Goal: Communication & Community: Answer question/provide support

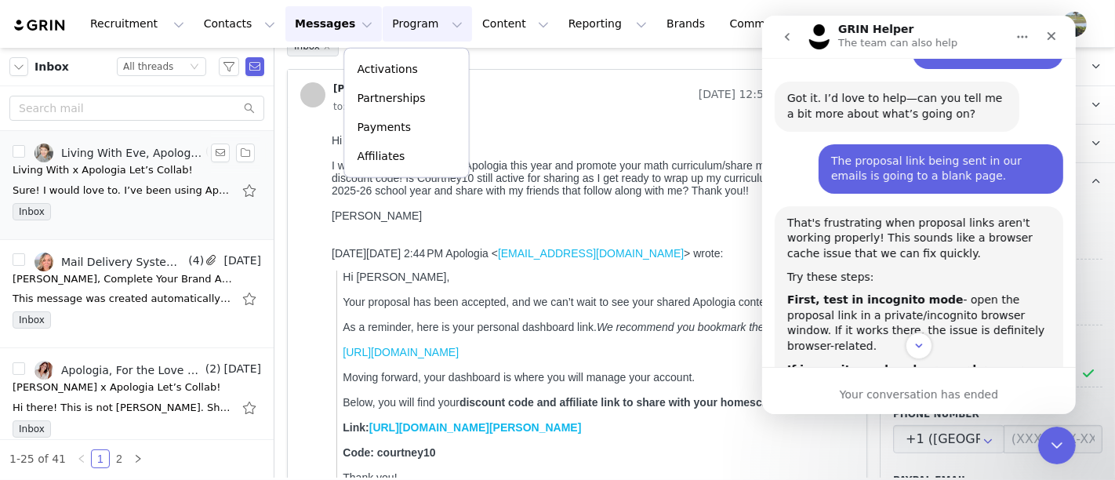
click at [114, 193] on div "Sure! I would love to. I’ve been using Apologia to teach at the Home Education …" at bounding box center [123, 191] width 220 height 16
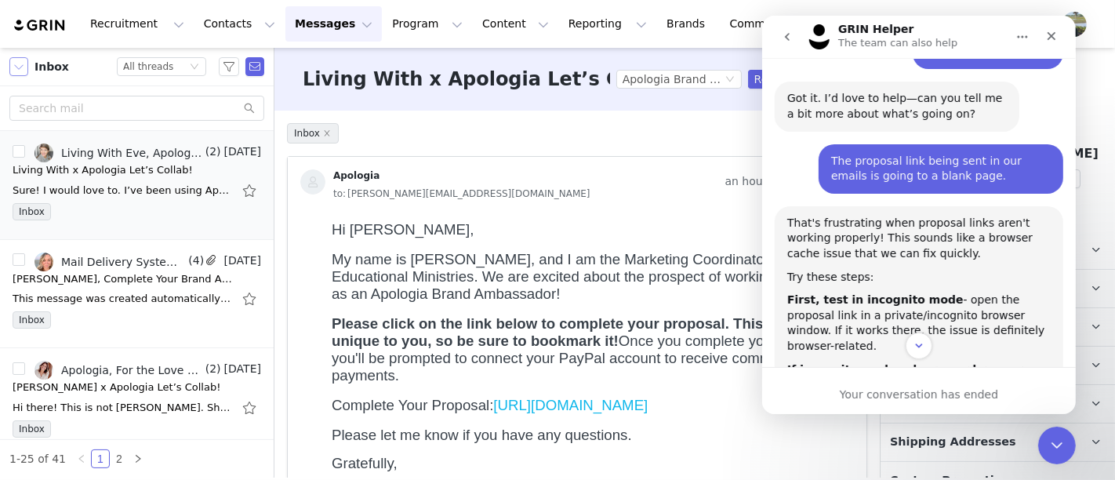
click at [17, 75] on button "button" at bounding box center [18, 66] width 19 height 19
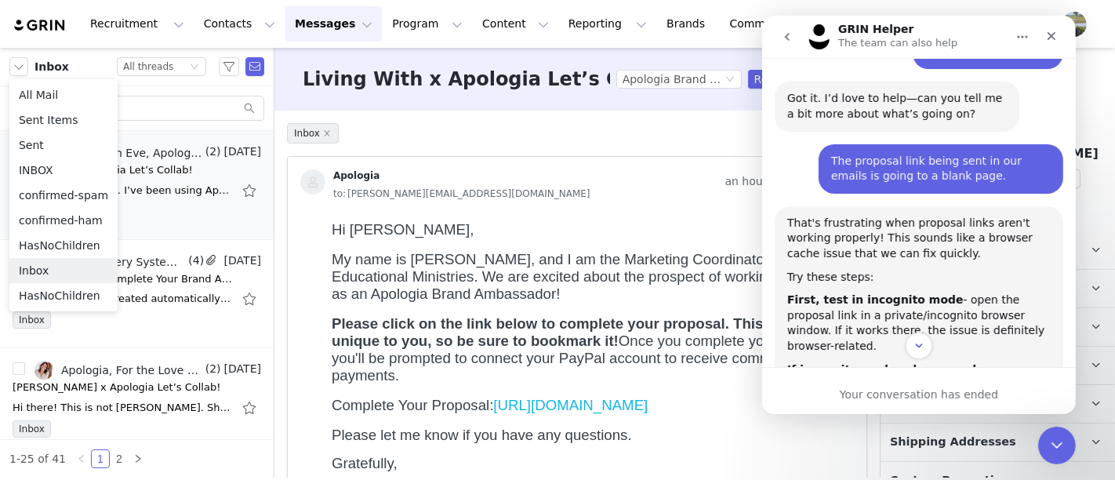
click at [56, 267] on li "Inbox" at bounding box center [63, 270] width 108 height 25
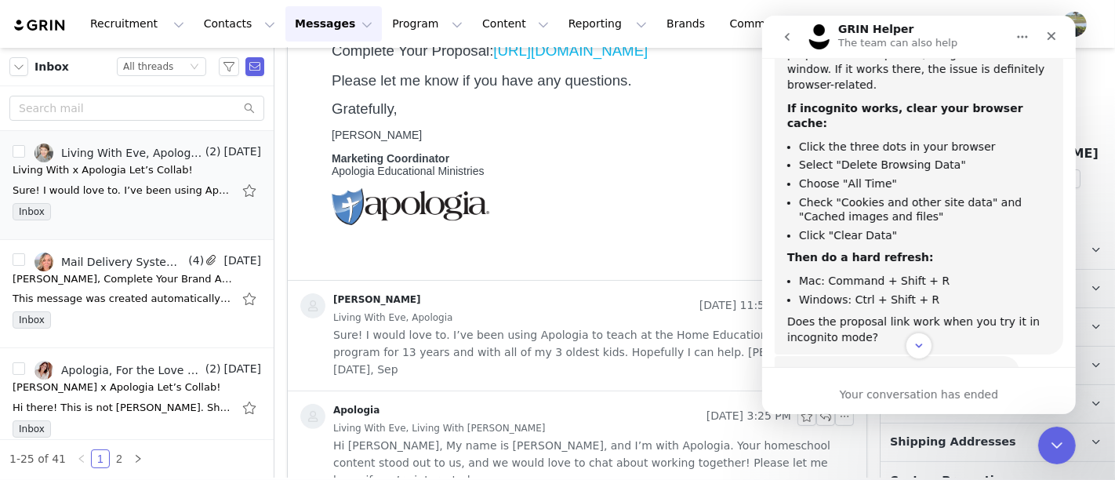
scroll to position [466, 0]
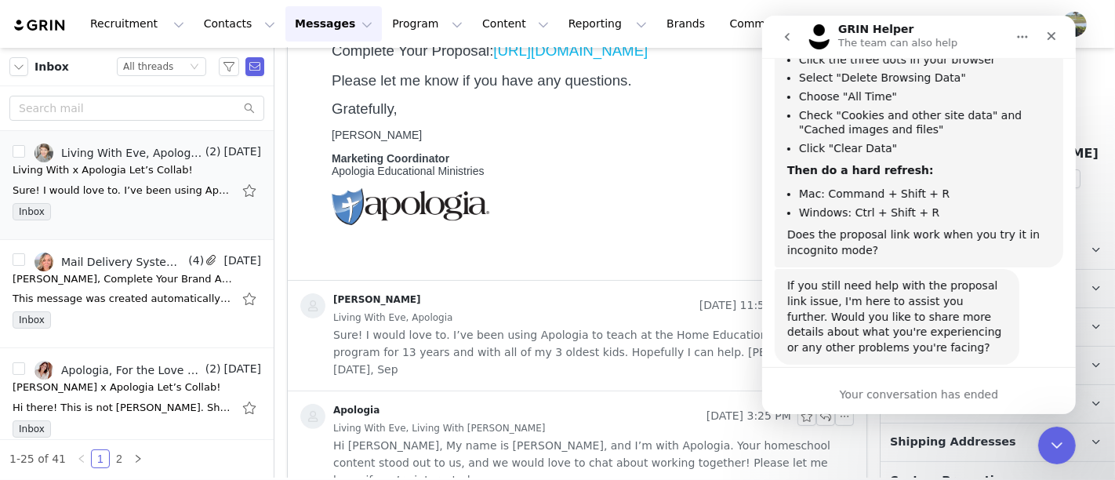
click at [878, 368] on div "GRIN Helper • 37m ago" at bounding box center [843, 372] width 112 height 9
click at [790, 40] on icon "go back" at bounding box center [786, 37] width 13 height 13
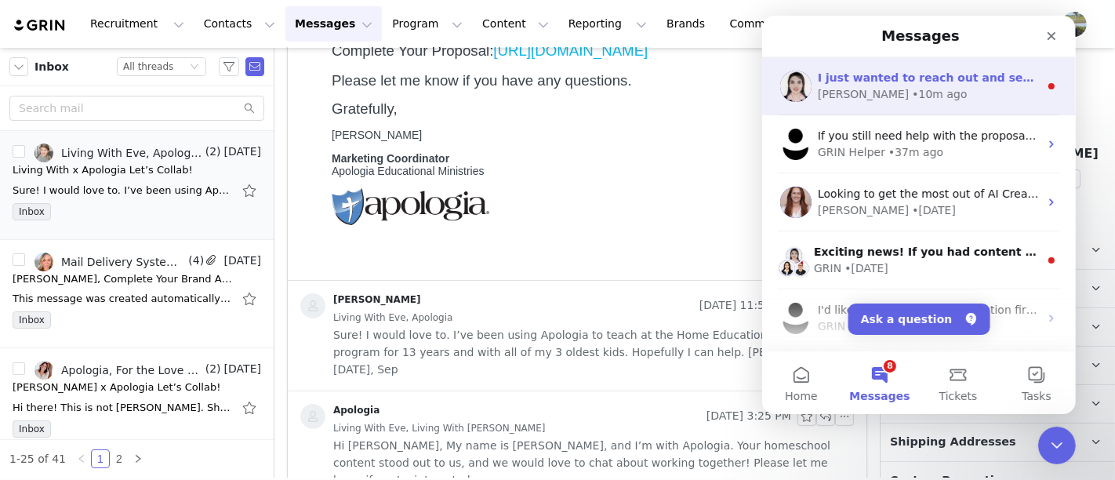
scroll to position [250, 0]
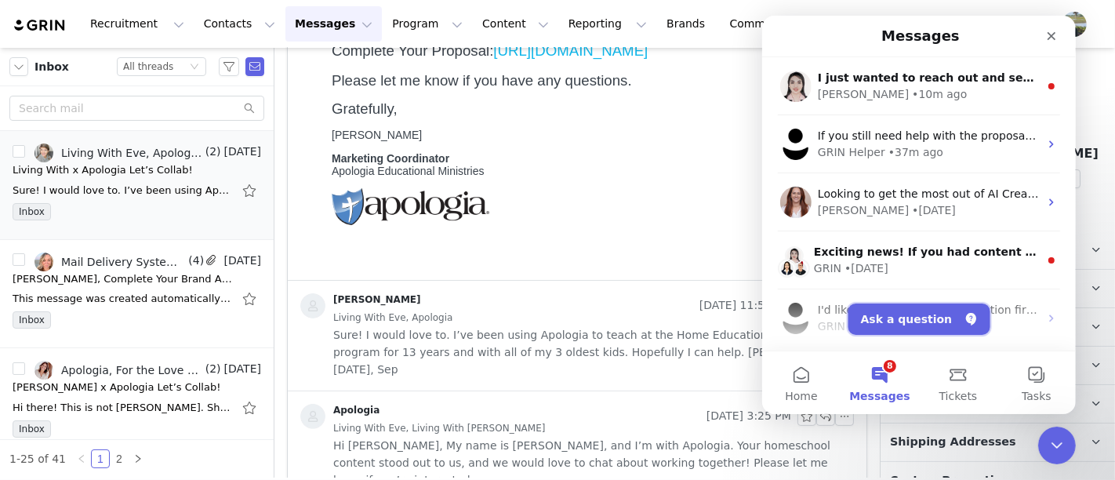
click at [920, 320] on button "Ask a question" at bounding box center [919, 319] width 142 height 31
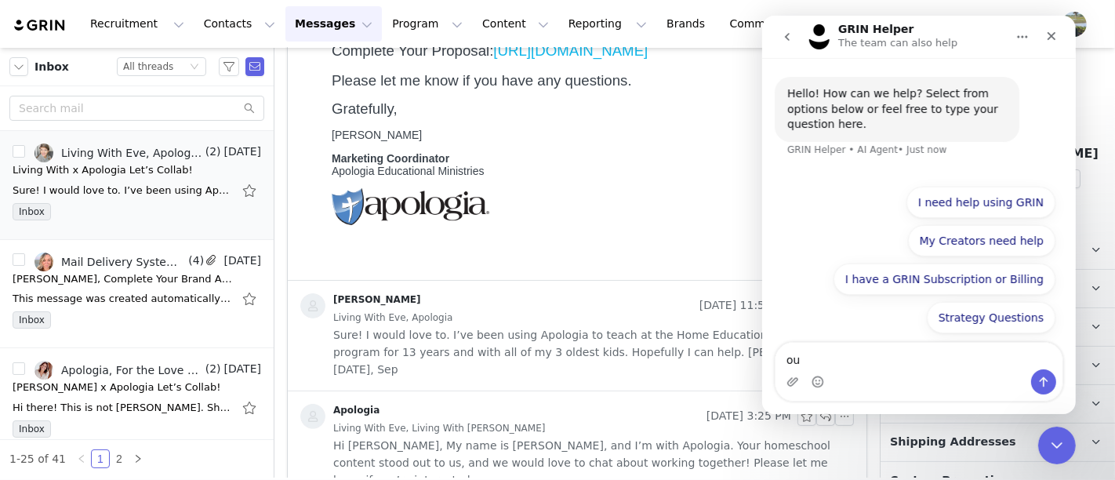
type textarea "o"
type textarea "the proposal links are not working"
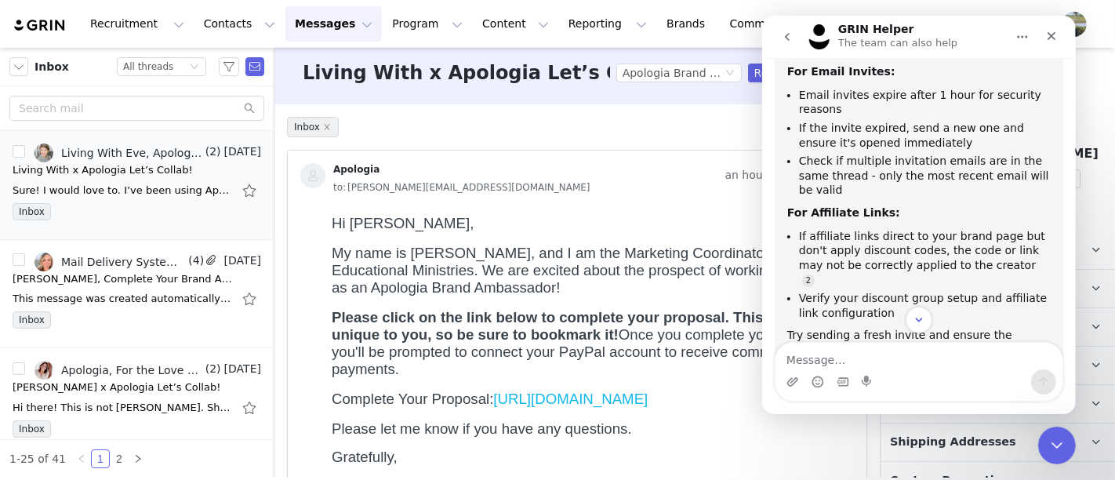
scroll to position [93, 0]
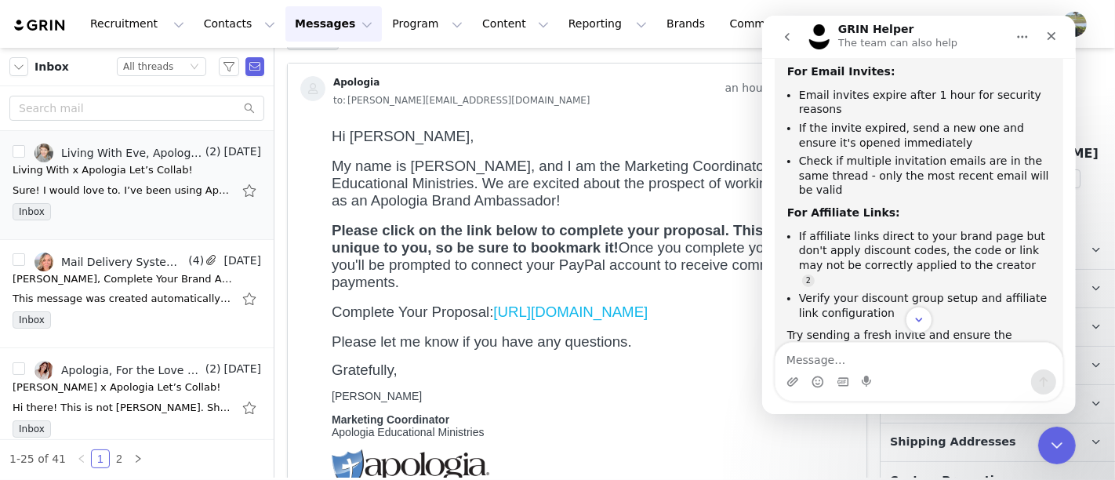
click at [522, 319] on link "https://creators.apologia.com/32f7bf84-51e7-487c-8abb-40684a25b78d" at bounding box center [570, 311] width 155 height 16
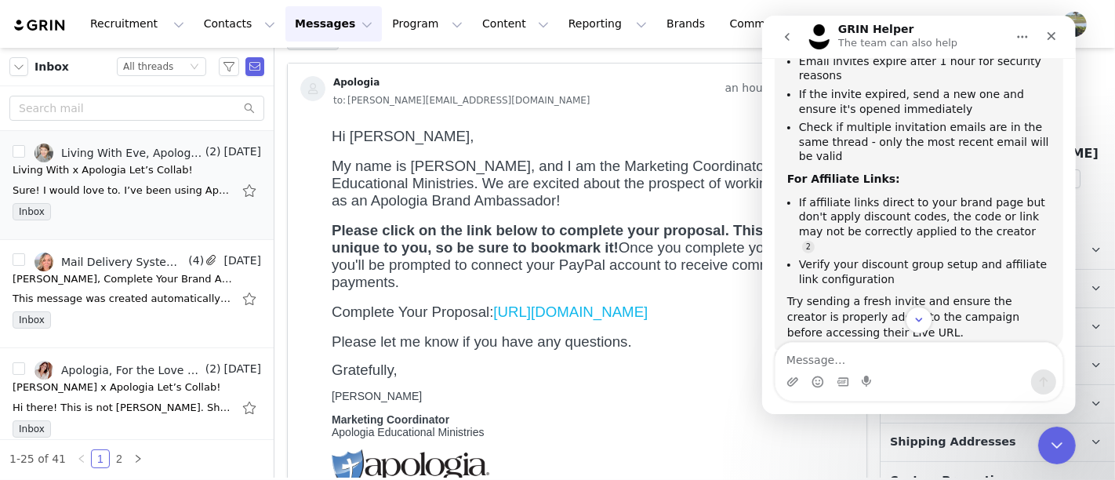
scroll to position [356, 0]
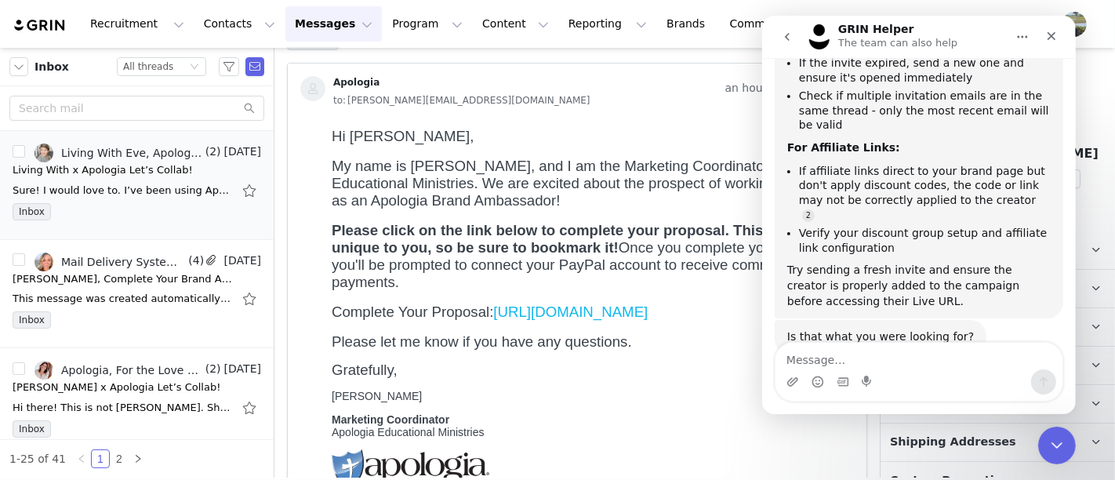
click at [955, 371] on div "Intercom messenger" at bounding box center [918, 381] width 287 height 25
click at [944, 355] on textarea "Message…" at bounding box center [918, 356] width 287 height 27
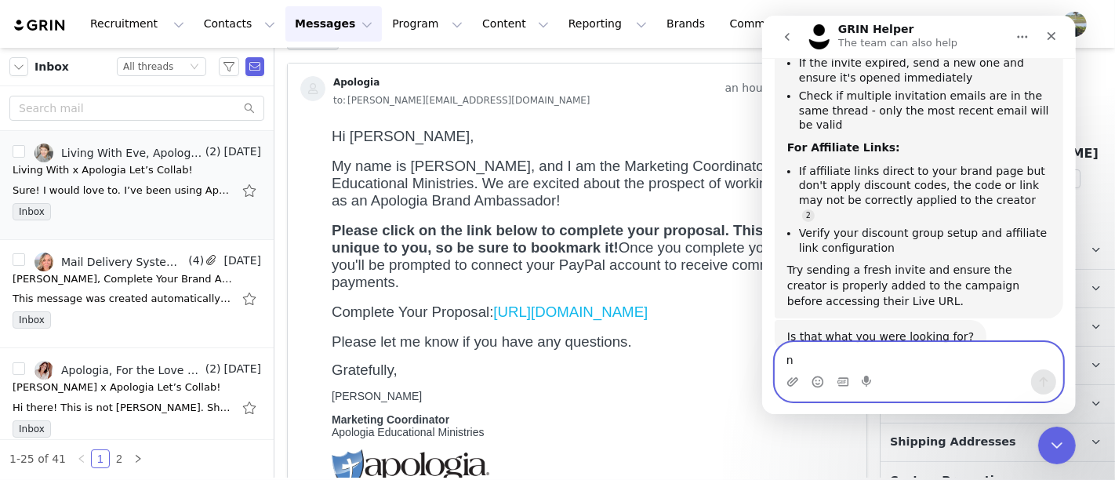
type textarea "no"
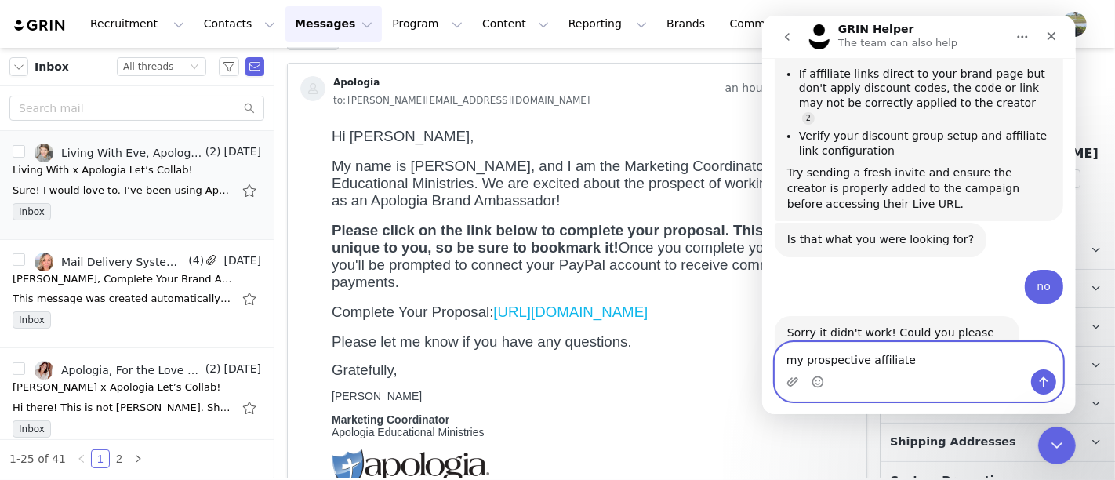
scroll to position [480, 0]
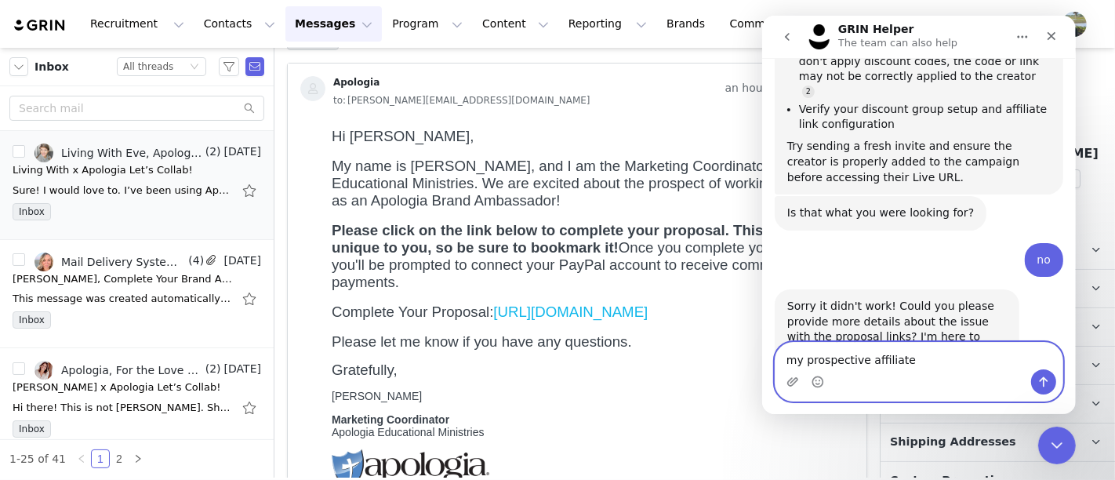
click at [787, 350] on textarea "my prospective affiliate" at bounding box center [918, 356] width 287 height 27
drag, startPoint x: 804, startPoint y: 356, endPoint x: 784, endPoint y: 360, distance: 20.0
click at [784, 362] on textarea "my prospective affiliate" at bounding box center [918, 356] width 287 height 27
click at [947, 358] on textarea "I sent me prospective affiliate" at bounding box center [918, 356] width 287 height 27
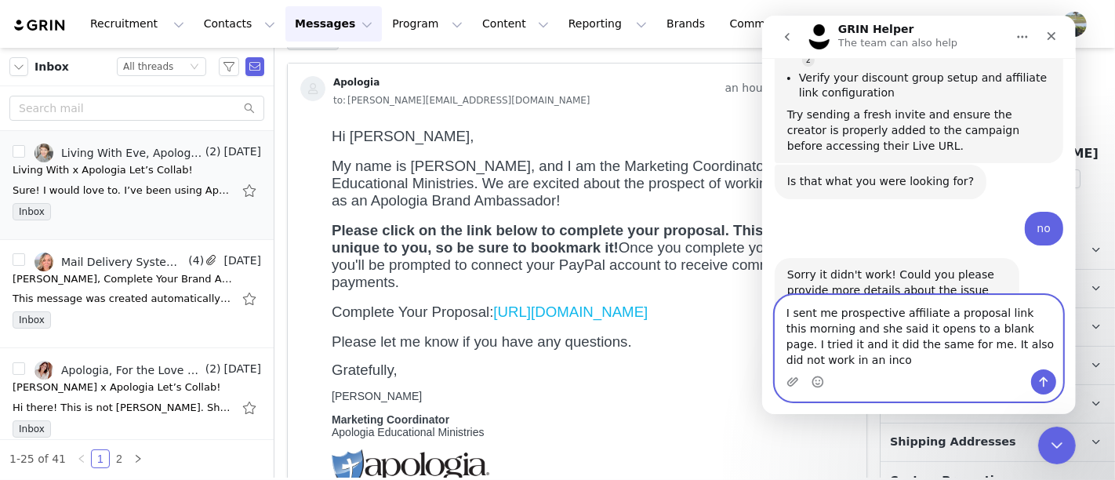
scroll to position [527, 0]
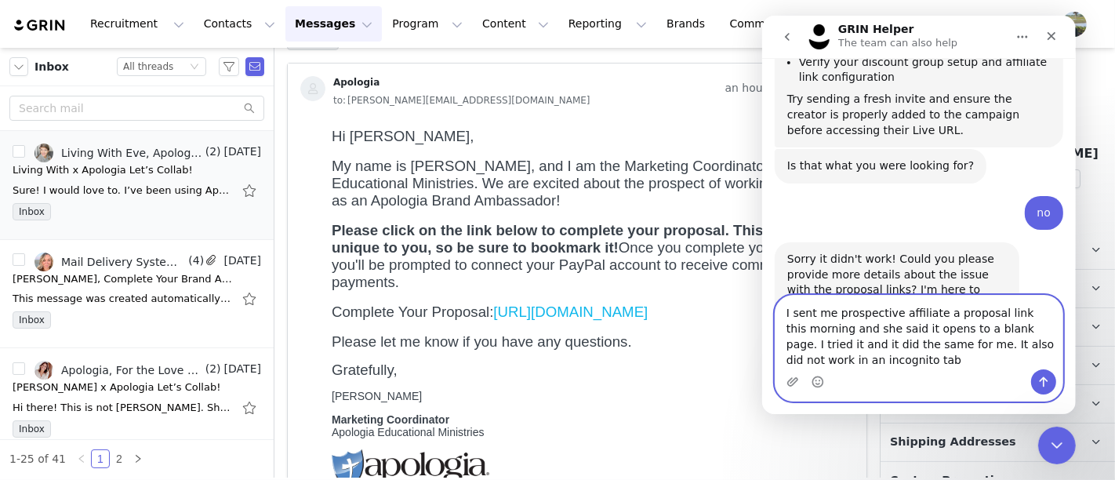
type textarea "I sent me prospective affiliate a proposal link this morning and she said it op…"
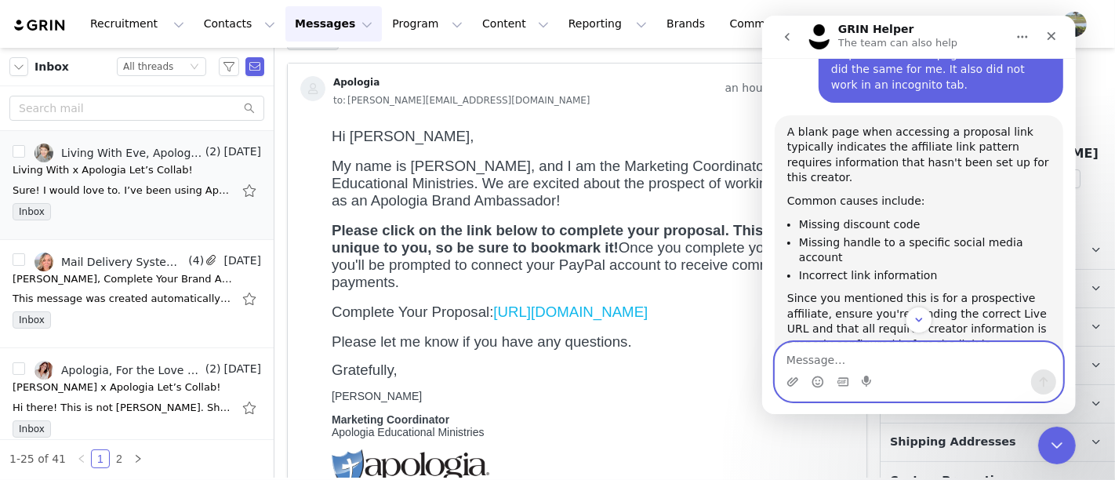
scroll to position [869, 0]
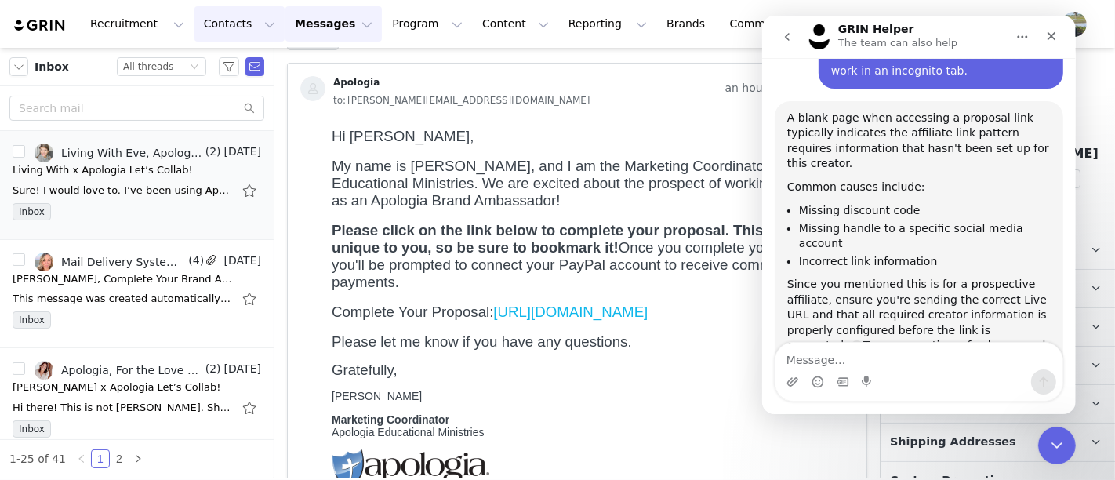
click at [245, 23] on button "Contacts Contacts" at bounding box center [240, 23] width 90 height 35
click at [255, 103] on div "Prospects" at bounding box center [240, 98] width 105 height 16
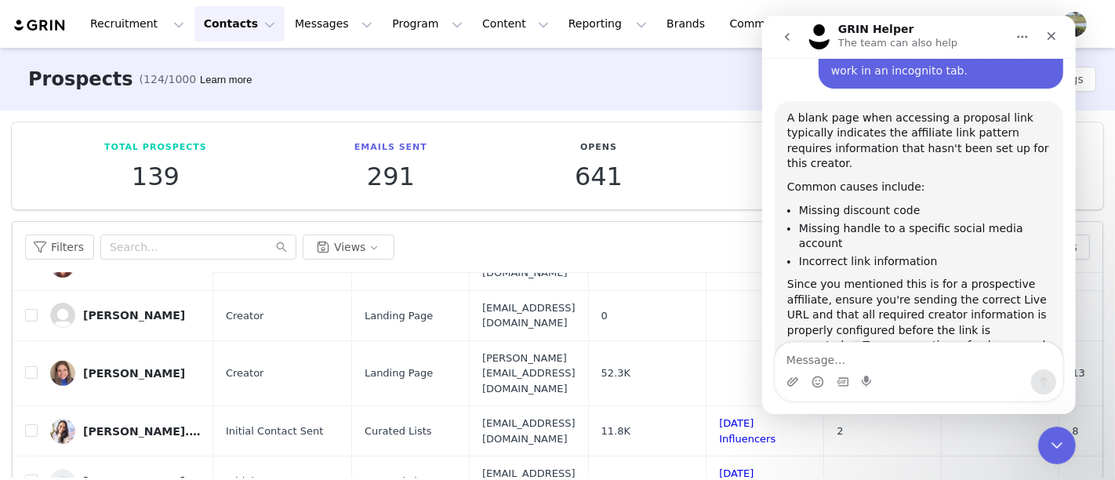
scroll to position [609, 0]
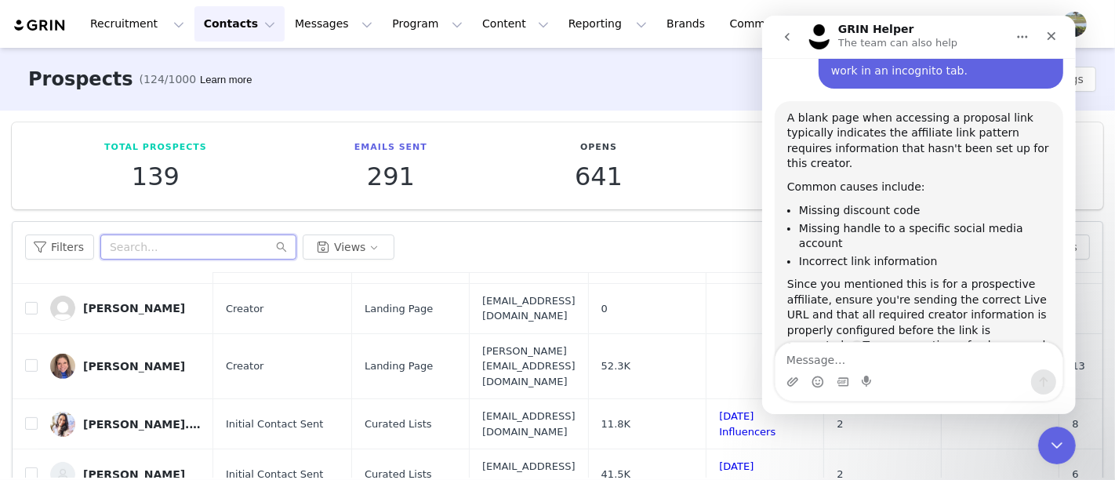
click at [173, 249] on input "text" at bounding box center [198, 247] width 196 height 25
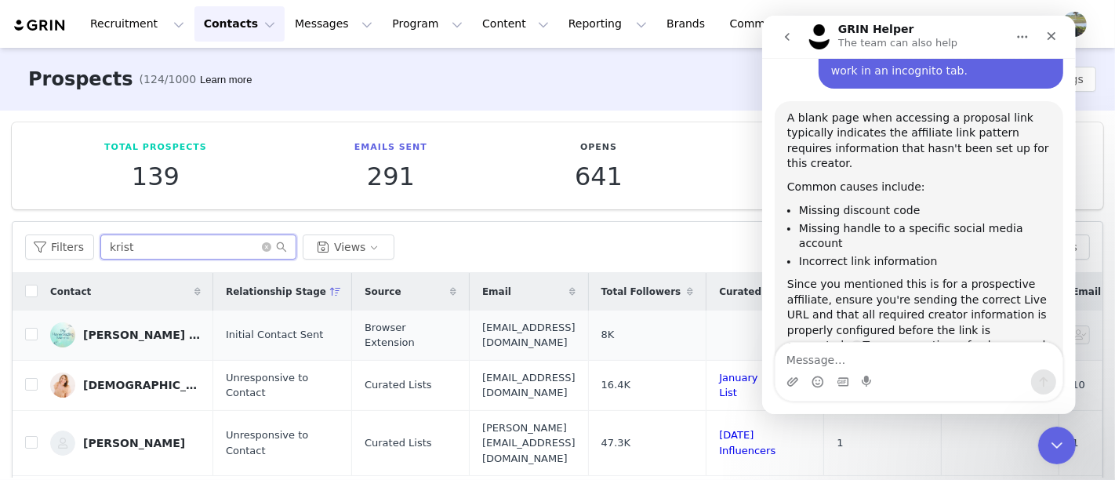
type input "krist"
click at [144, 331] on div "[PERSON_NAME] | The Homeschooling Momma" at bounding box center [142, 335] width 118 height 13
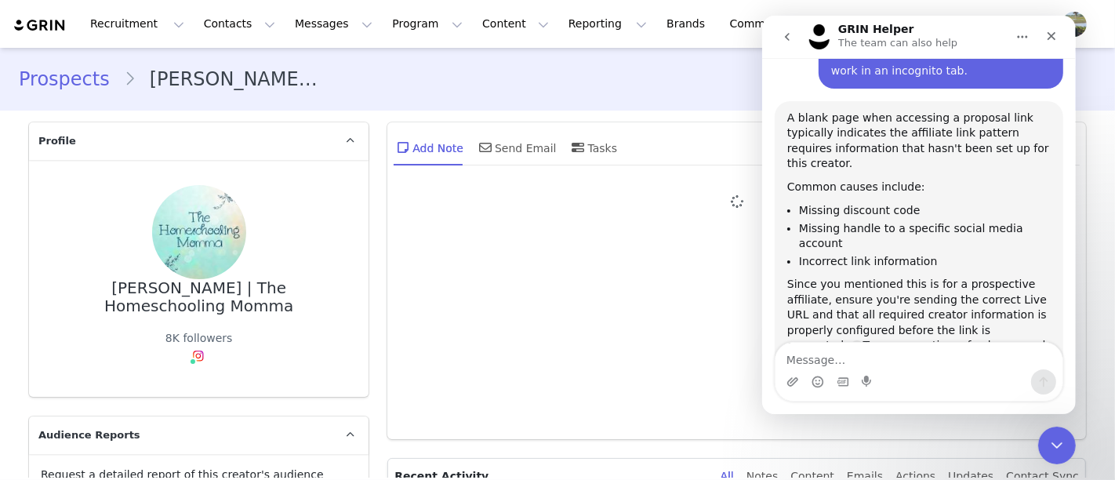
type input "+1 ([GEOGRAPHIC_DATA])"
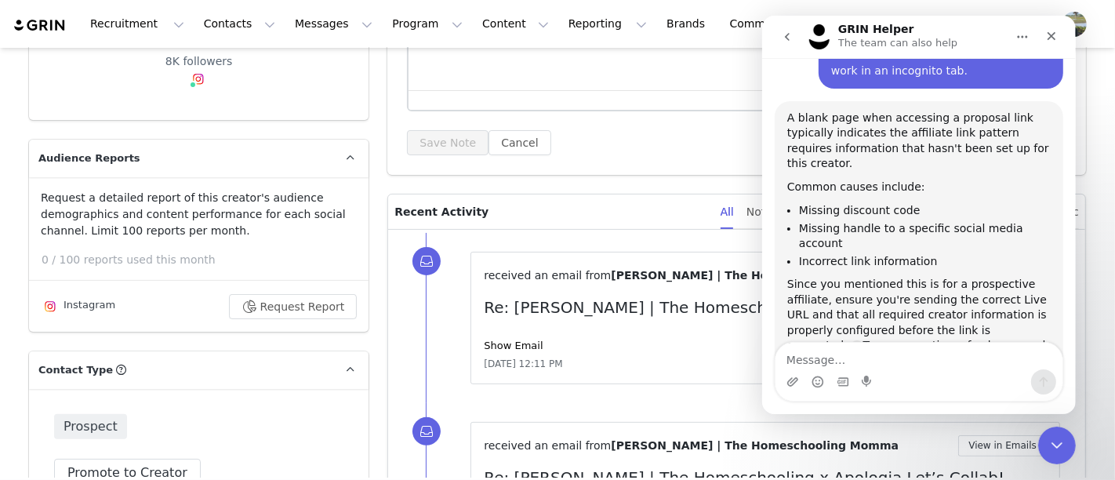
scroll to position [348, 0]
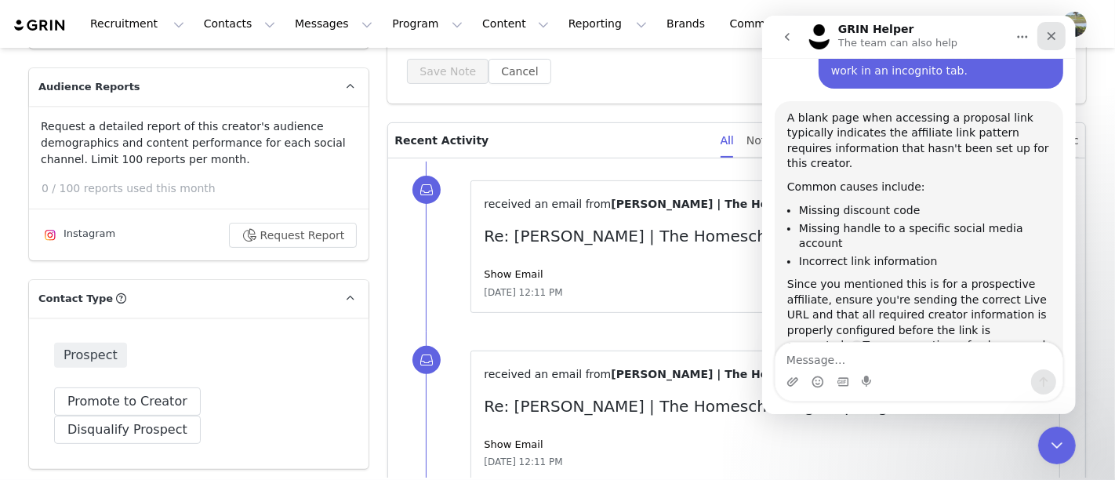
click at [1052, 37] on icon "Close" at bounding box center [1051, 36] width 9 height 9
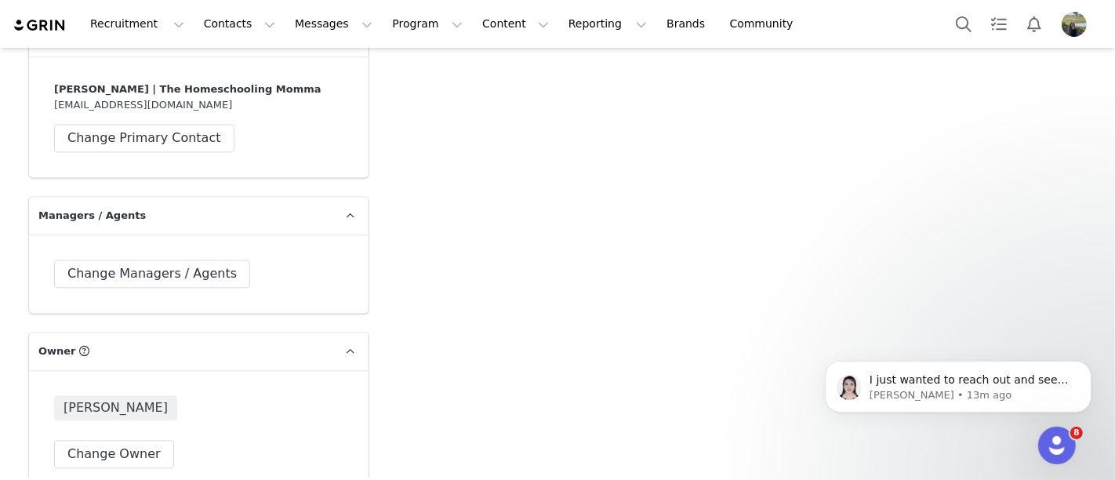
scroll to position [3224, 0]
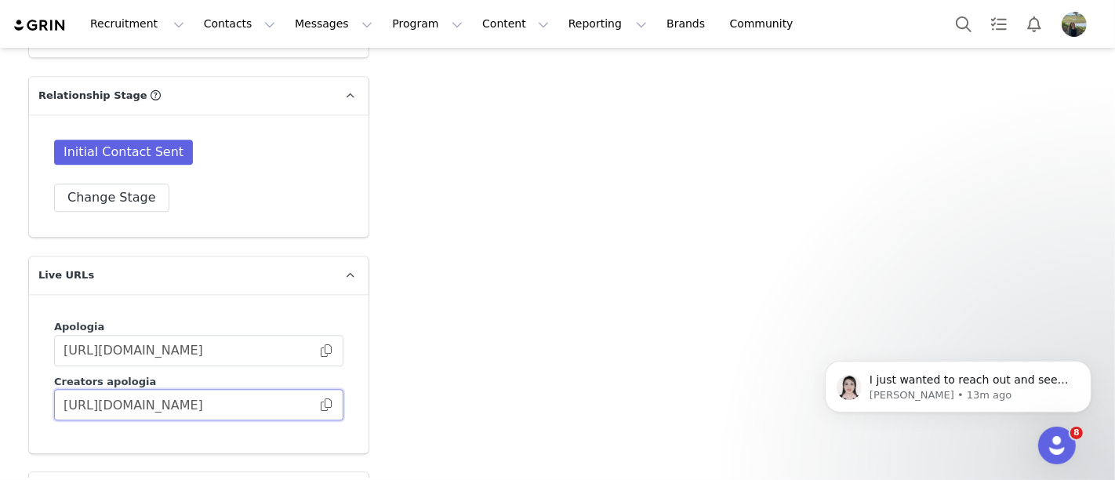
click at [270, 389] on input "[URL][DOMAIN_NAME]" at bounding box center [198, 404] width 289 height 31
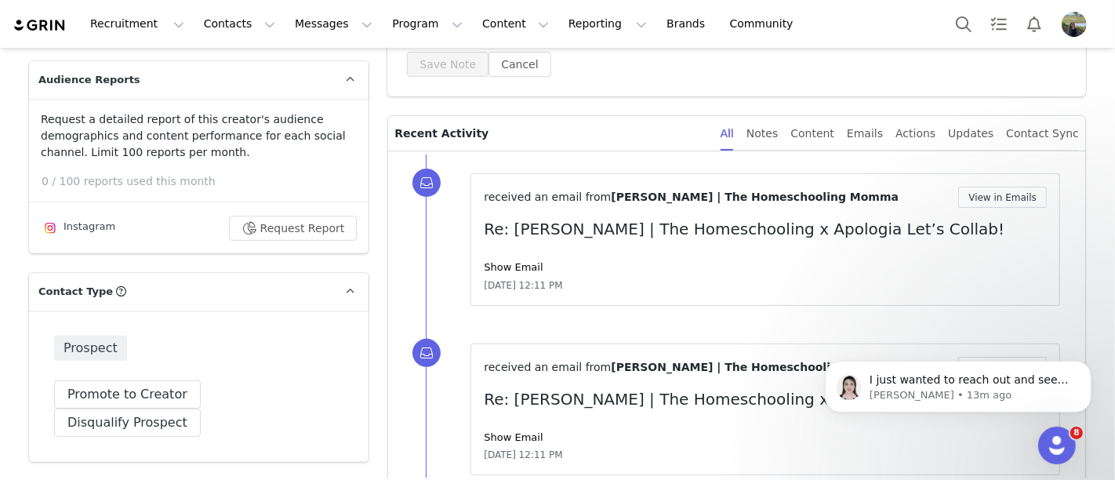
scroll to position [6, 0]
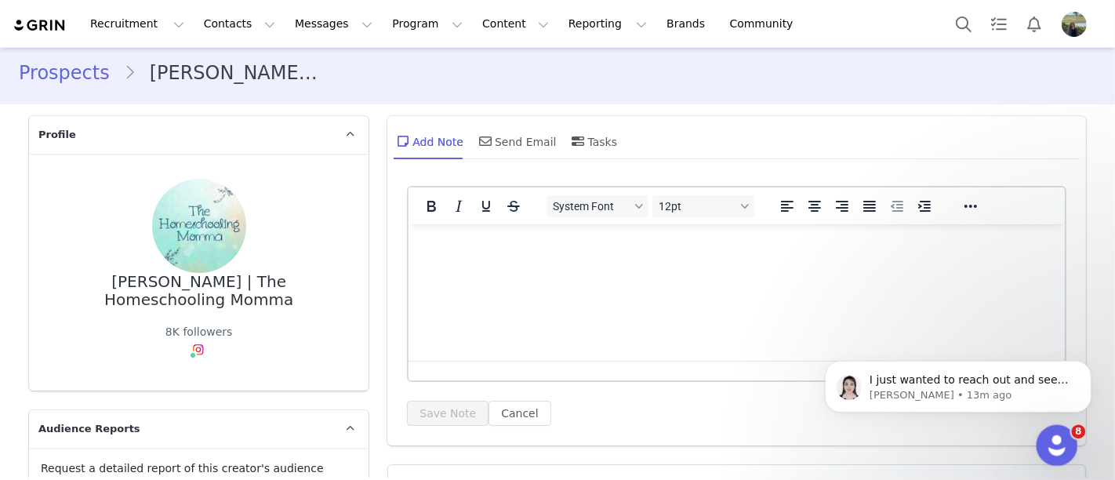
click at [1068, 452] on div "Open Intercom Messenger" at bounding box center [1055, 443] width 52 height 52
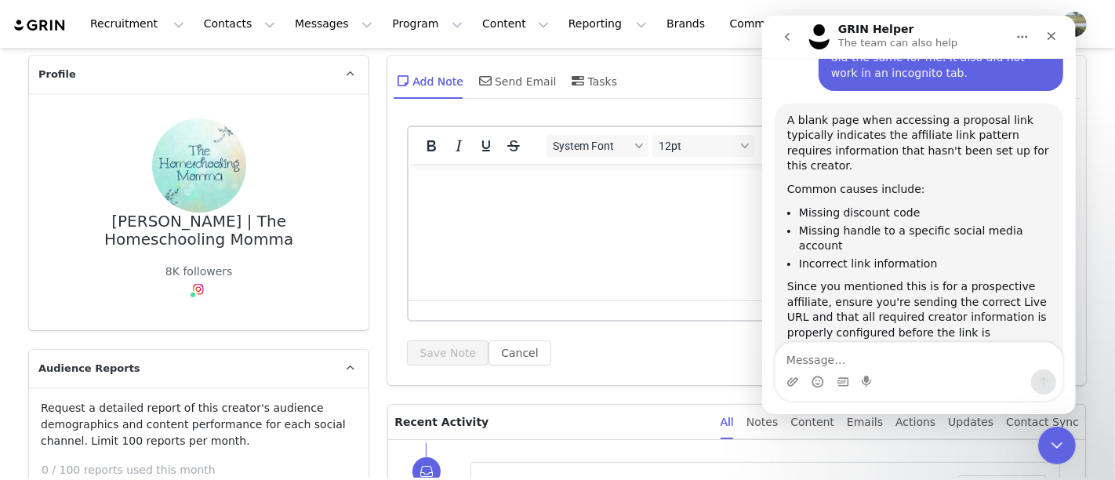
scroll to position [94, 0]
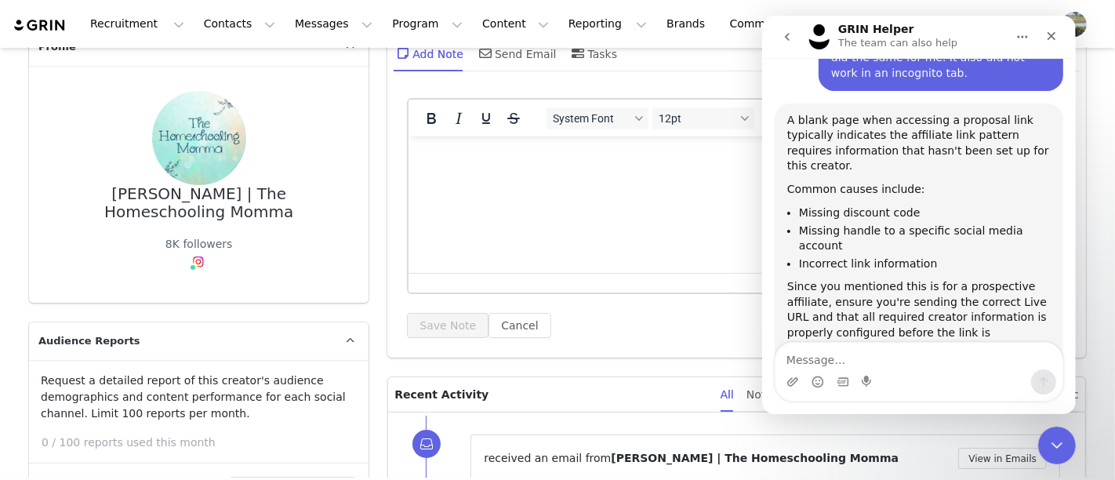
click at [852, 356] on textarea "Message…" at bounding box center [918, 356] width 287 height 27
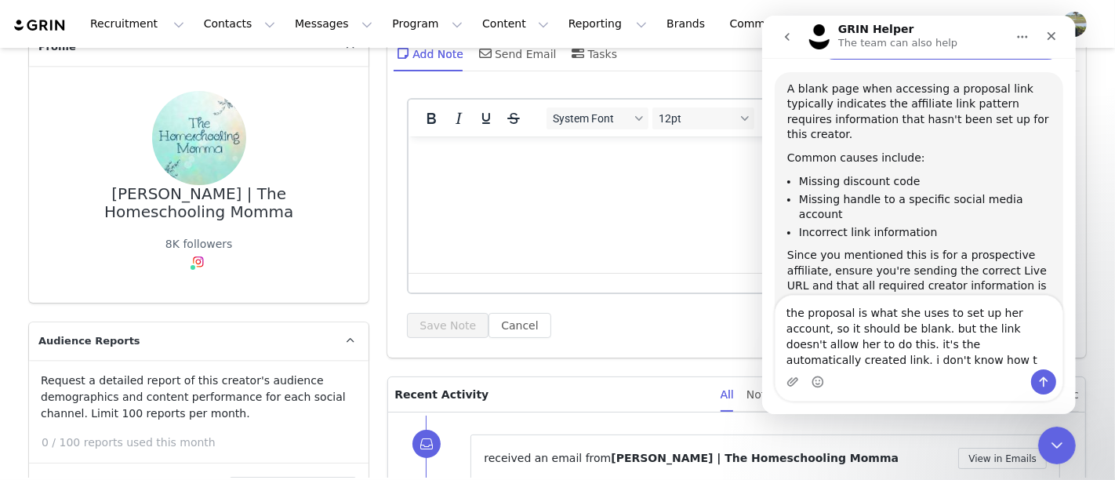
scroll to position [916, 0]
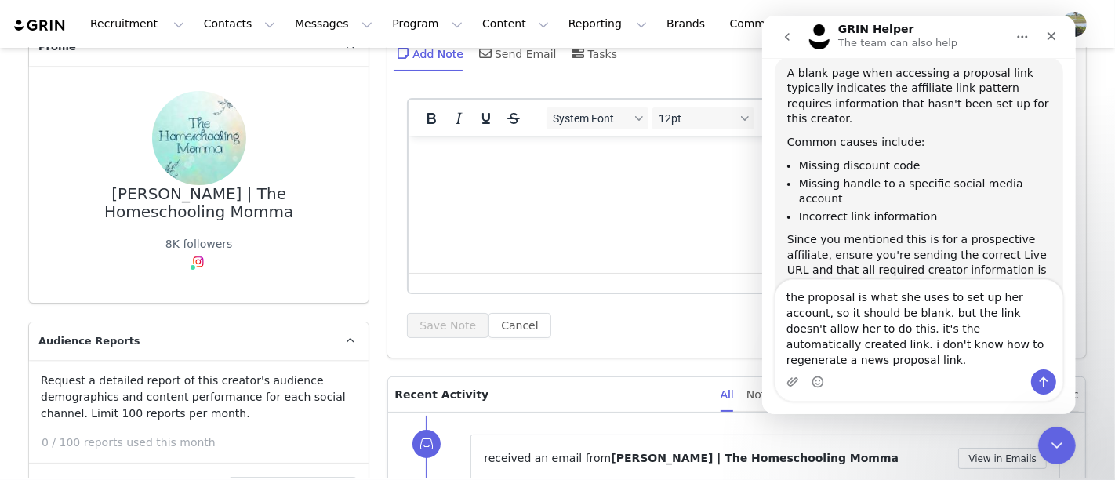
click at [811, 346] on textarea "the proposal is what she uses to set up her account, so it should be blank. but…" at bounding box center [918, 324] width 287 height 89
type textarea "the proposal is what she uses to set up her account, so it should be blank. but…"
click at [994, 355] on textarea "the proposal is what she uses to set up her account, so it should be blank. but…" at bounding box center [918, 324] width 287 height 89
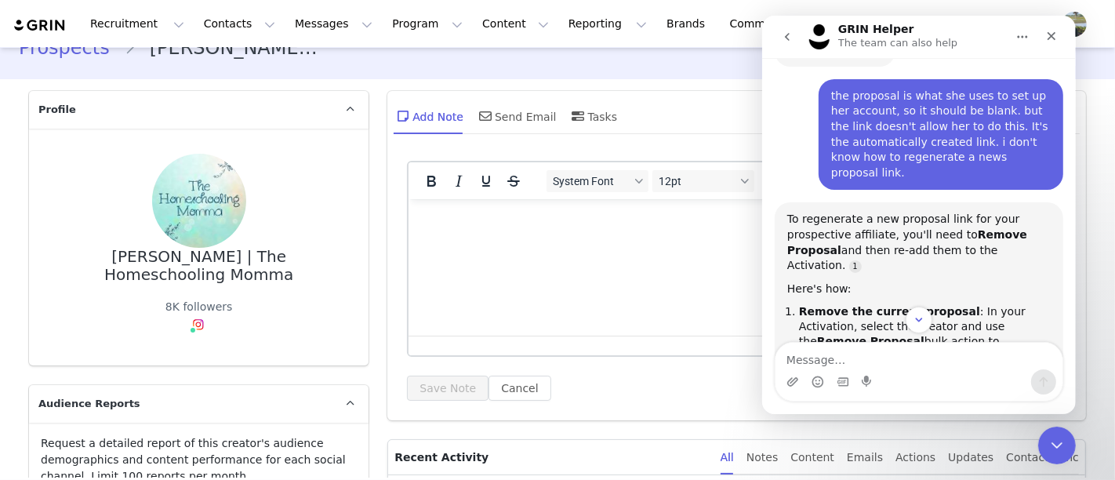
scroll to position [6, 0]
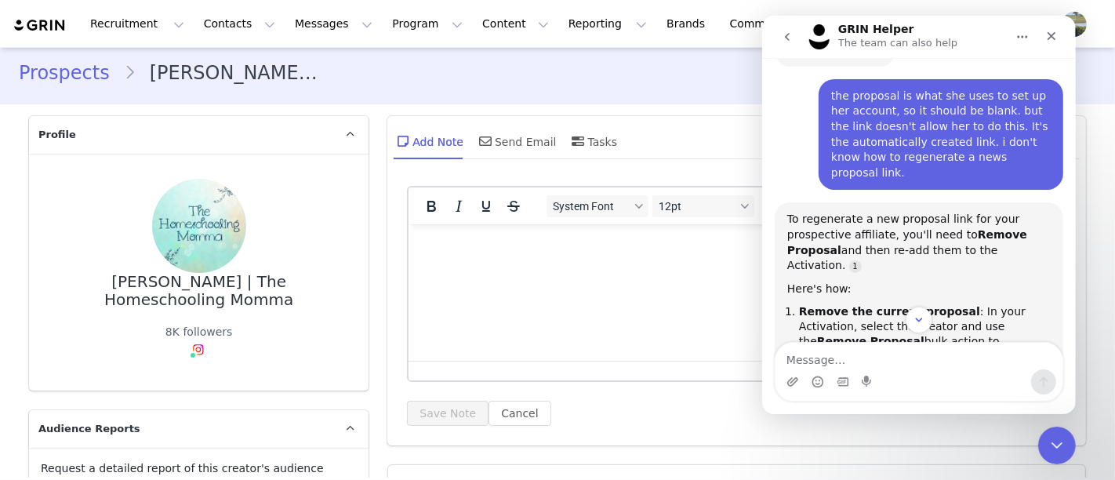
click at [69, 73] on link "Prospects" at bounding box center [71, 73] width 105 height 28
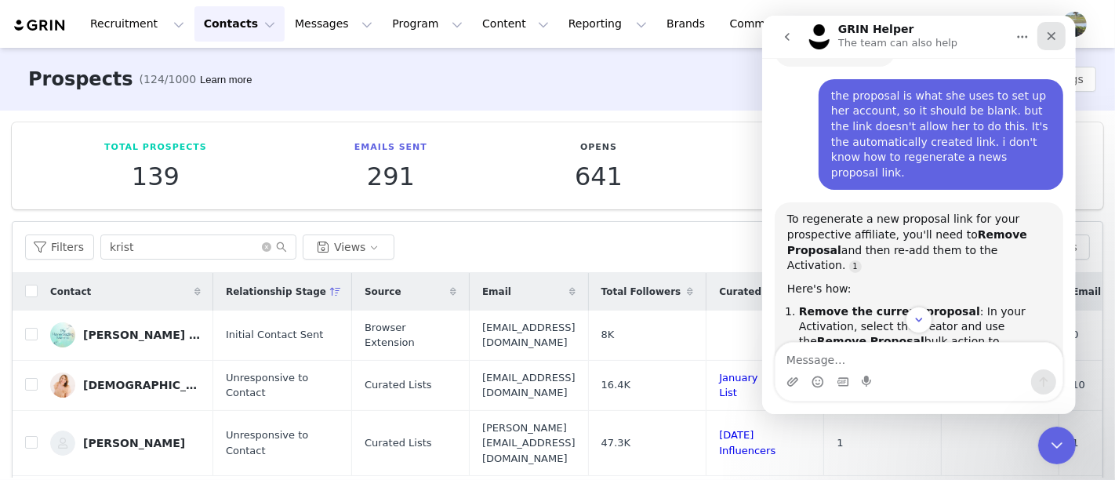
drag, startPoint x: 1059, startPoint y: 37, endPoint x: 1816, endPoint y: 56, distance: 757.9
click at [1059, 37] on div "Close" at bounding box center [1051, 36] width 28 height 28
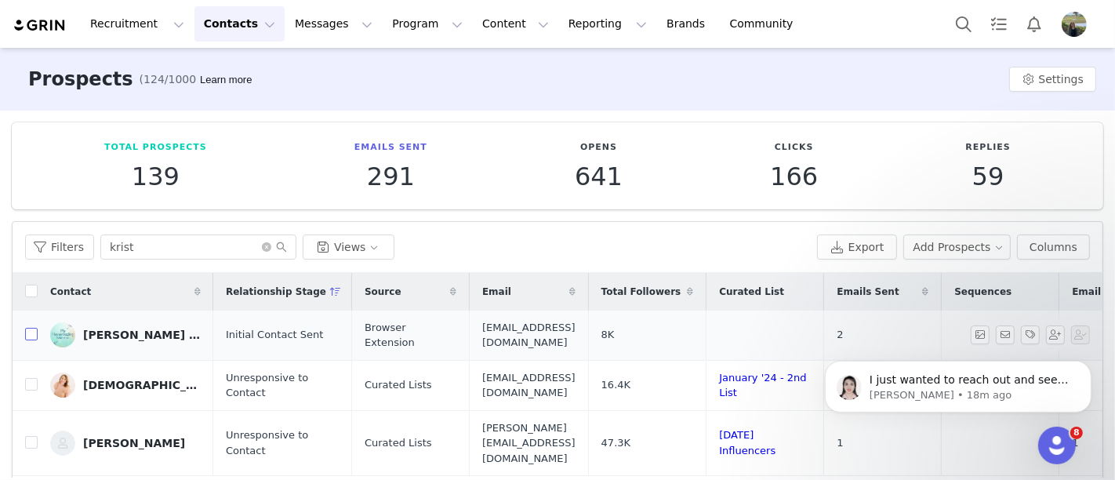
click at [27, 330] on input "checkbox" at bounding box center [31, 334] width 13 height 13
checkbox input "true"
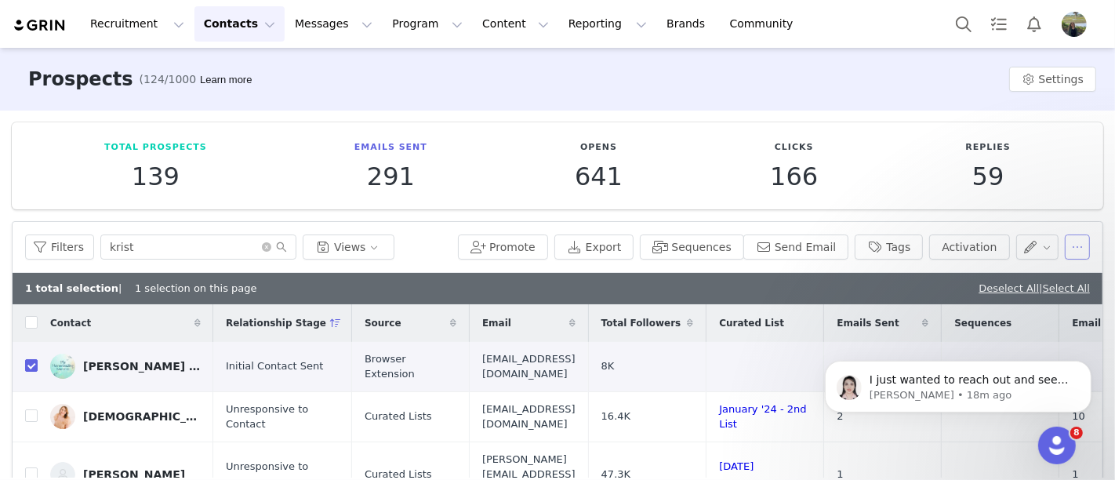
click at [1067, 248] on button "button" at bounding box center [1077, 247] width 25 height 25
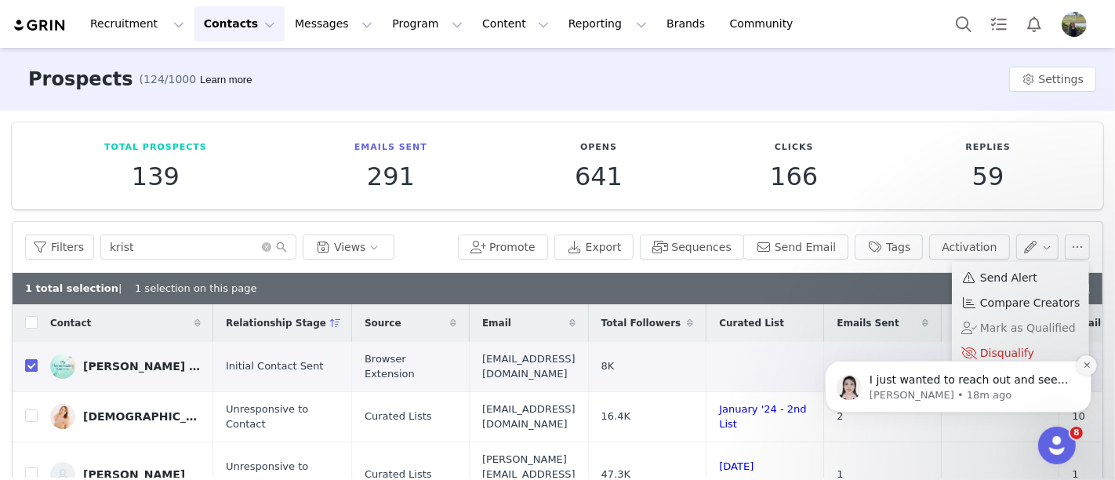
click at [1092, 365] on button "Dismiss notification" at bounding box center [1086, 365] width 20 height 20
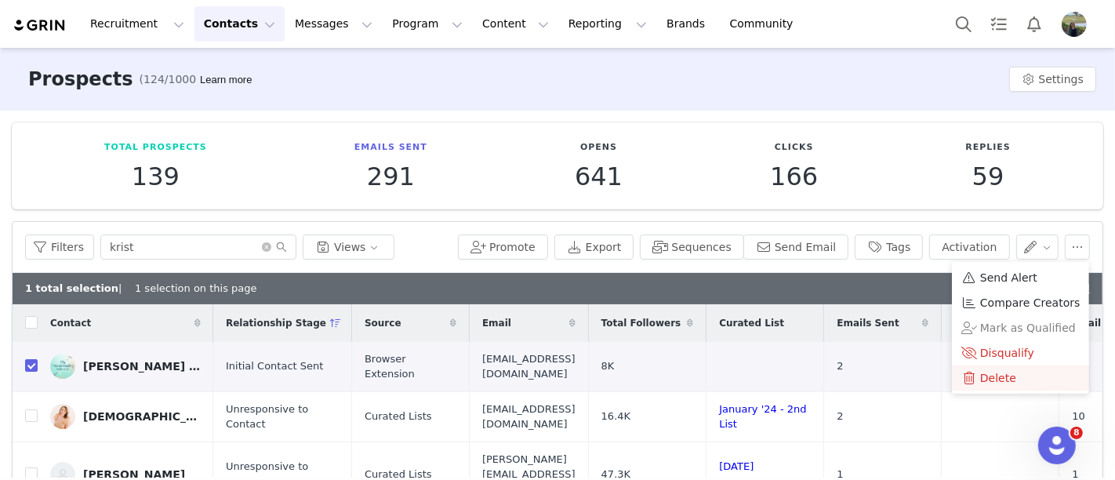
click at [1028, 379] on div "Delete" at bounding box center [1021, 377] width 118 height 17
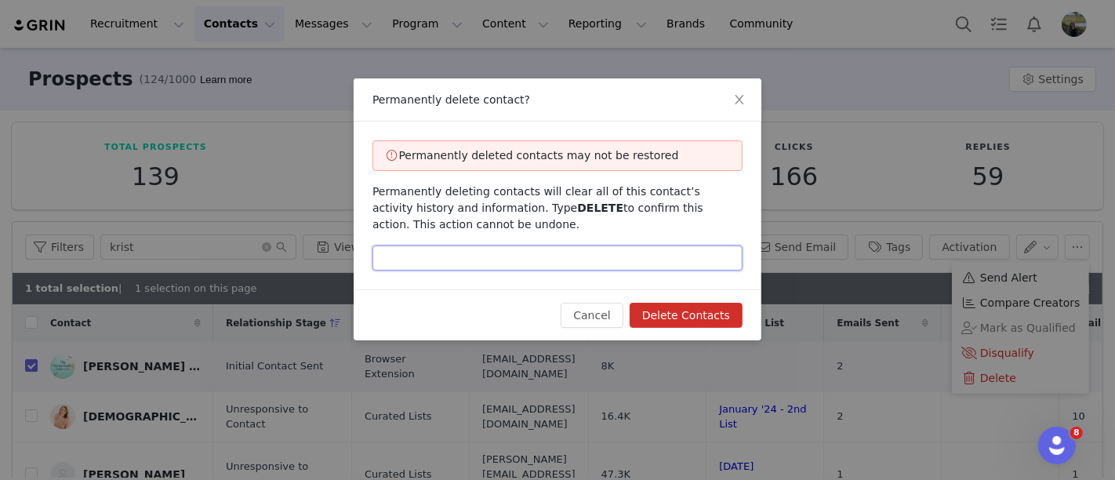
click at [533, 259] on input "text" at bounding box center [558, 257] width 370 height 25
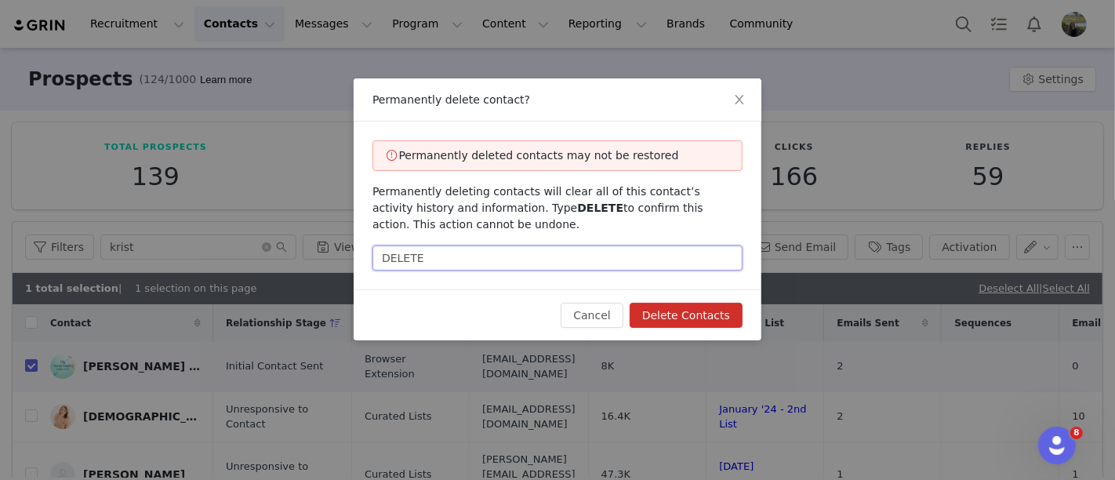
type input "DELETE"
click at [675, 319] on button "Delete Contacts" at bounding box center [686, 315] width 113 height 25
checkbox input "false"
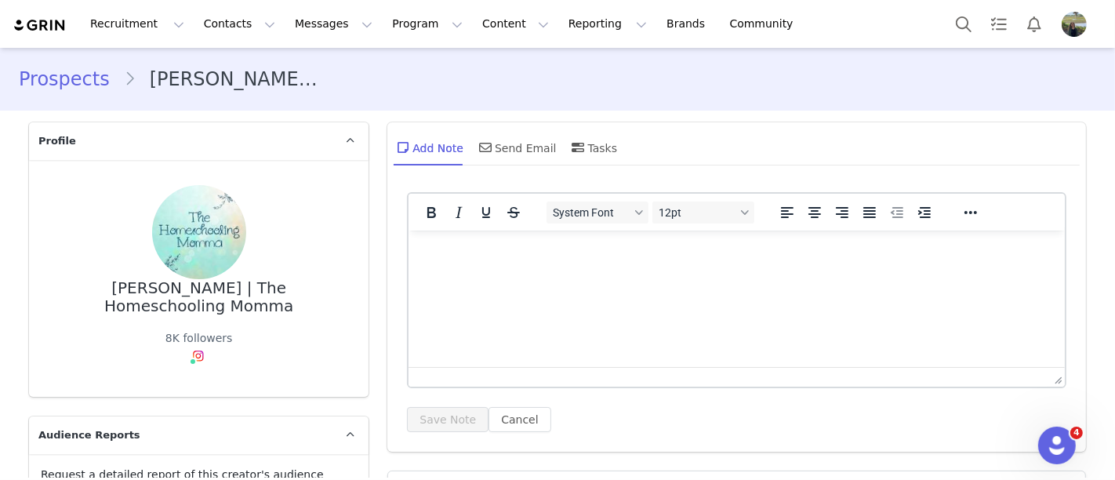
drag, startPoint x: 187, startPoint y: 372, endPoint x: 162, endPoint y: 352, distance: 31.2
click at [165, 352] on div "8K followers Instagram ( @the.homeschoolingmomma ) — Standard Connected — Accou…" at bounding box center [198, 351] width 67 height 42
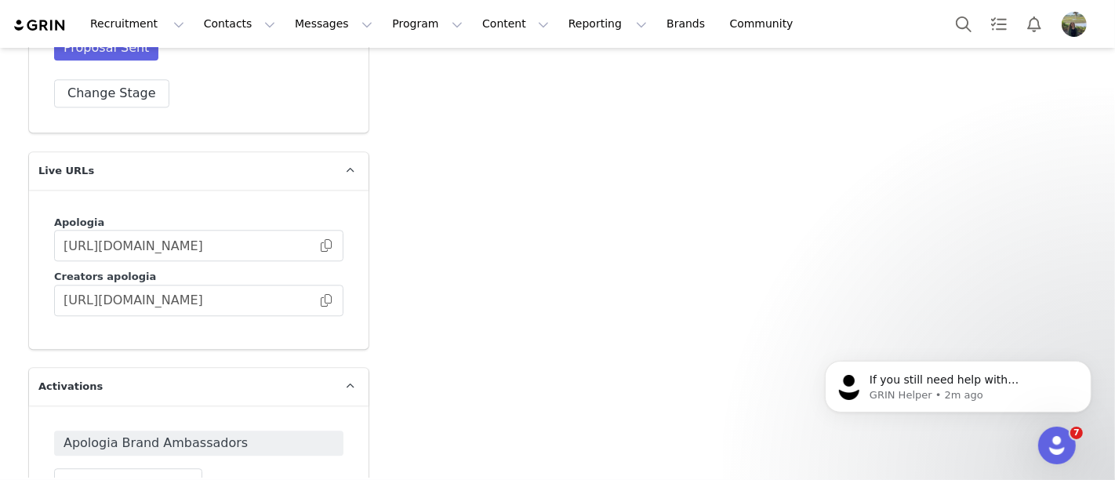
scroll to position [3398, 0]
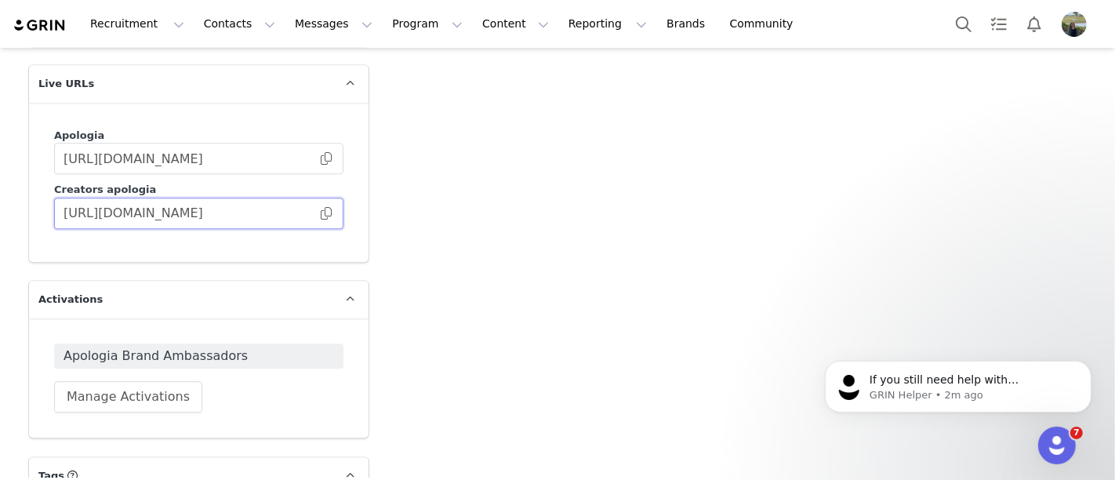
click at [204, 198] on input "[URL][DOMAIN_NAME]" at bounding box center [198, 213] width 289 height 31
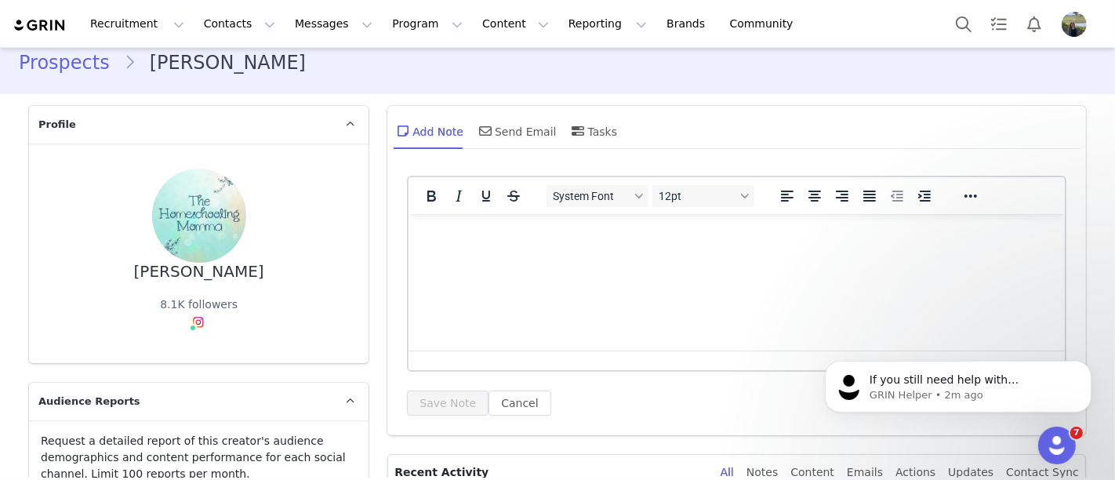
scroll to position [0, 0]
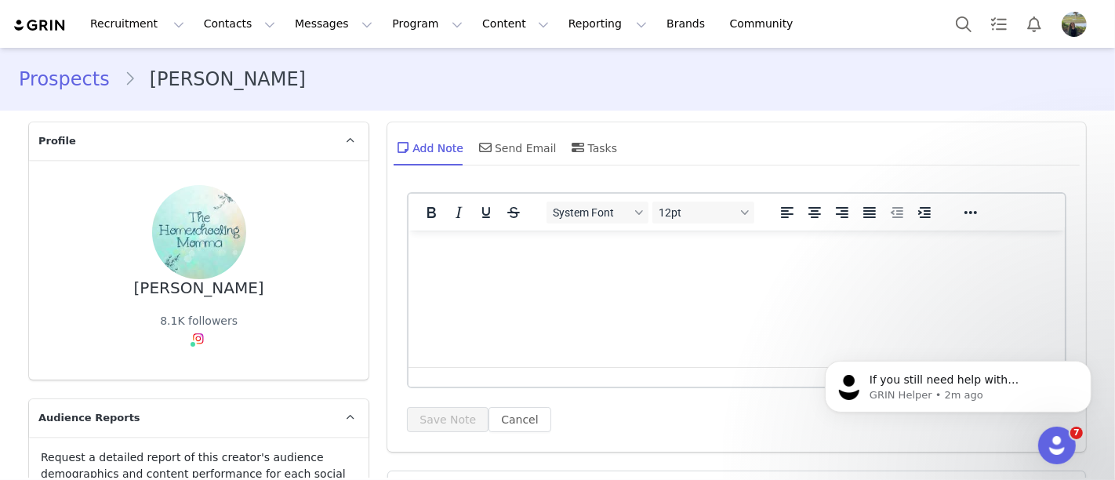
click at [522, 272] on html at bounding box center [737, 251] width 656 height 42
click at [531, 149] on div "Send Email" at bounding box center [516, 148] width 81 height 38
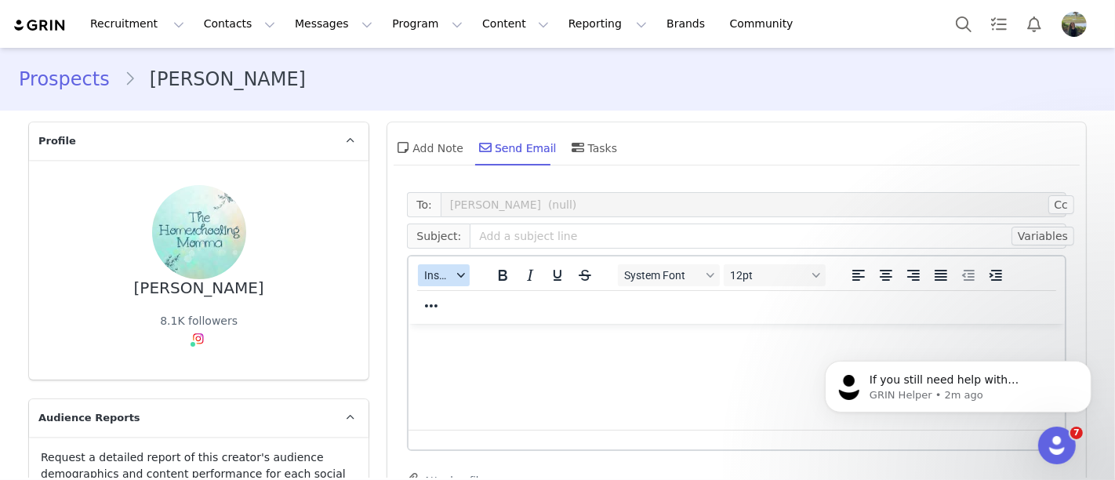
click at [430, 269] on span "Insert" at bounding box center [437, 275] width 27 height 13
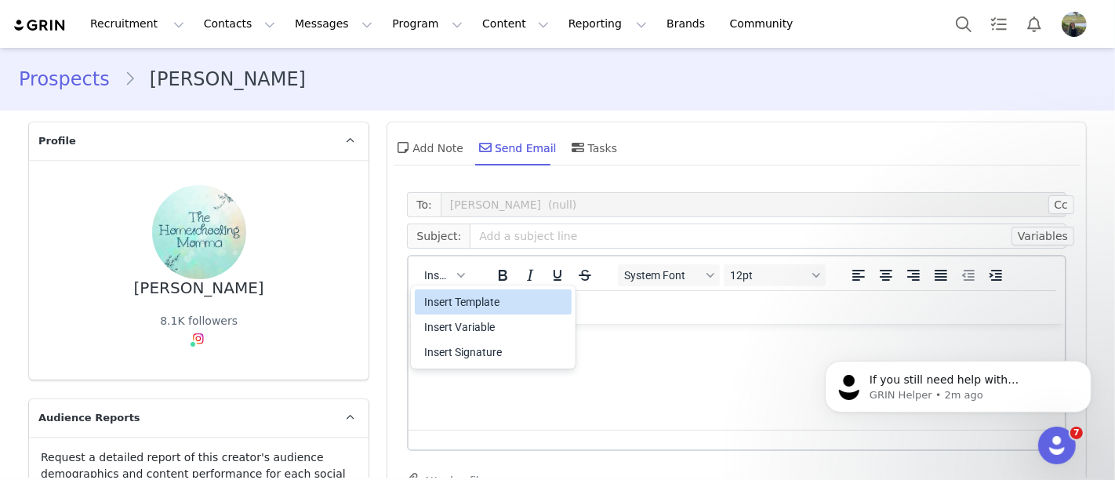
click at [447, 310] on div "Insert Template" at bounding box center [494, 302] width 141 height 19
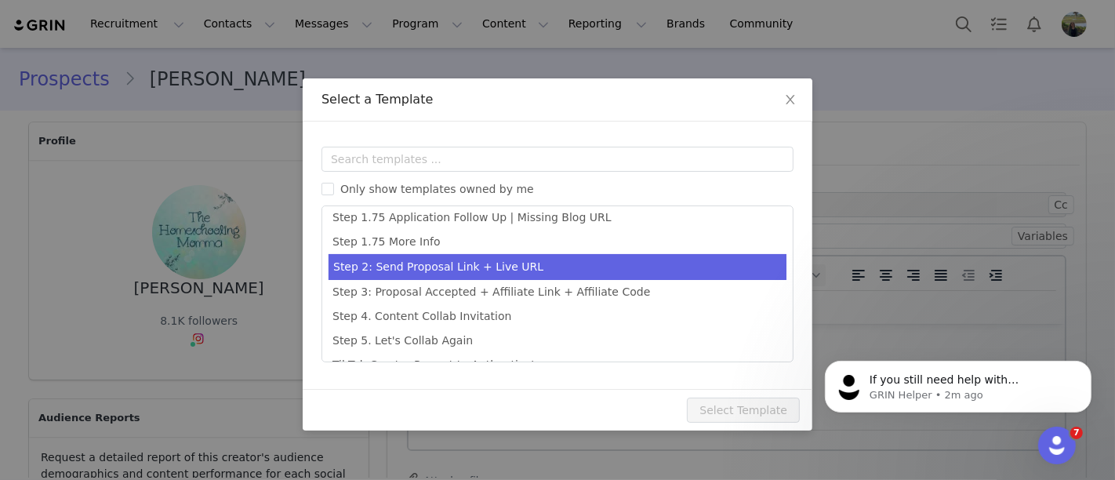
scroll to position [533, 0]
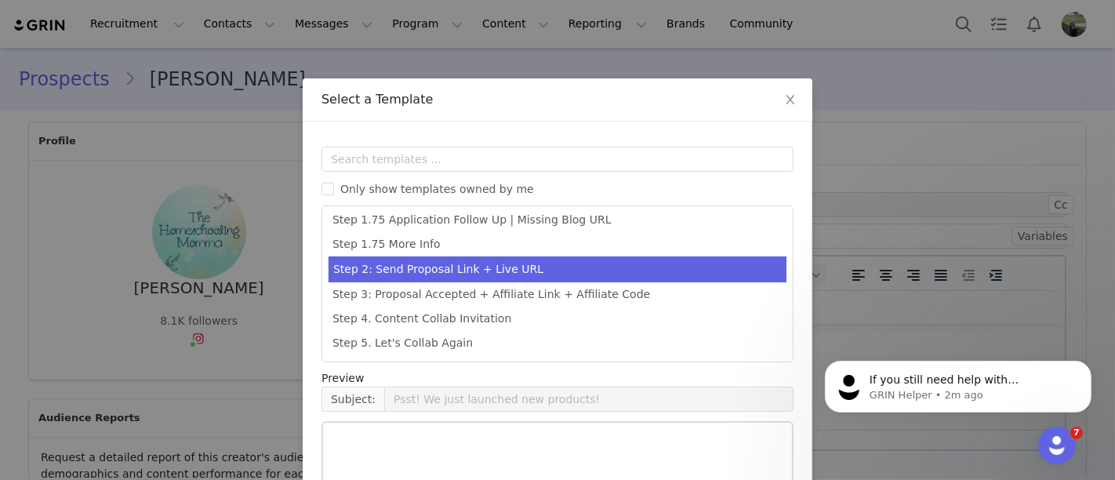
click at [434, 265] on li "Step 2: Send Proposal Link + Live URL" at bounding box center [558, 269] width 458 height 26
type input "[first_name], Complete Your Brand Ambassador Proposal"
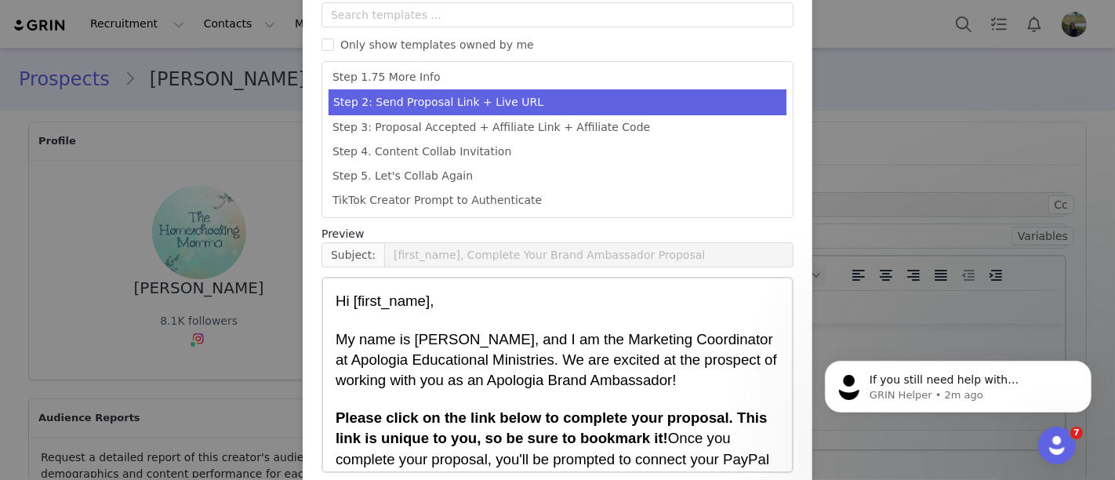
scroll to position [215, 0]
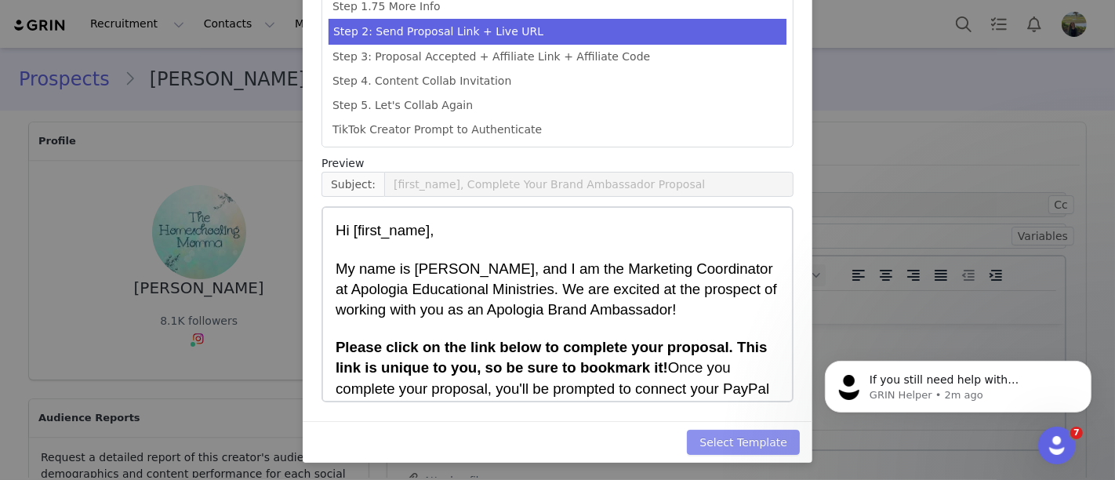
click at [770, 435] on button "Select Template" at bounding box center [743, 442] width 113 height 25
type input "[first_name], Complete Your Brand Ambassador Proposal"
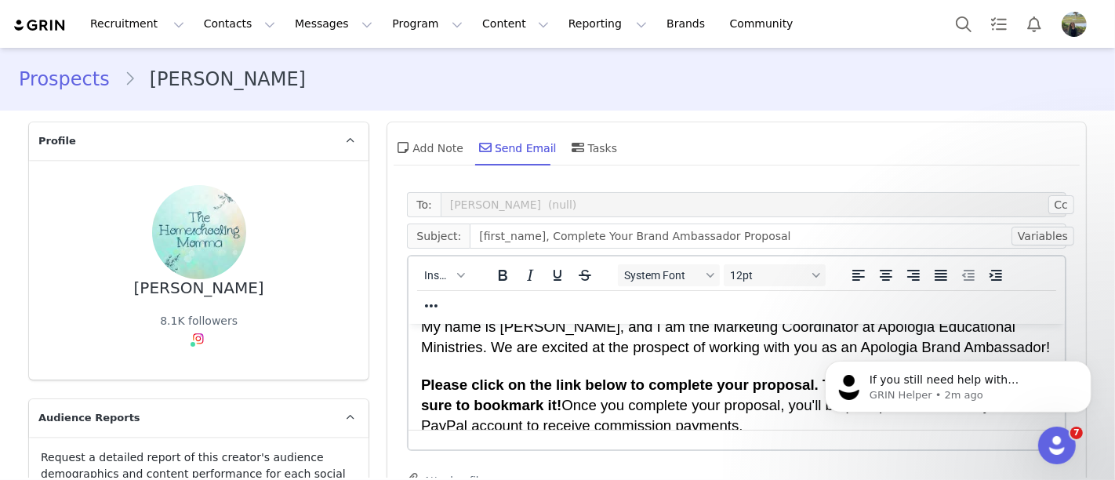
scroll to position [155, 0]
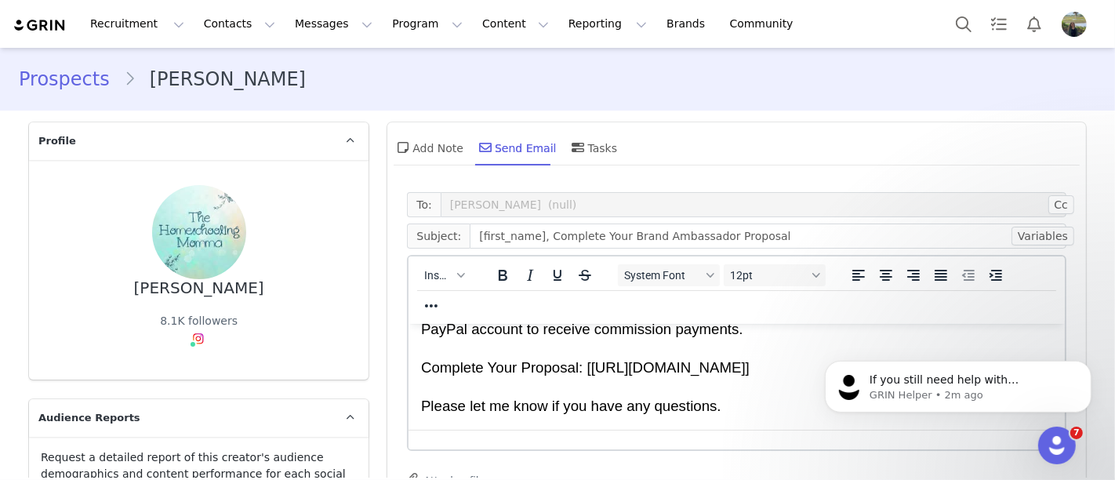
click at [499, 438] on p "Gratefully," at bounding box center [736, 438] width 631 height 20
click at [499, 439] on p "Gratefully," at bounding box center [736, 438] width 631 height 20
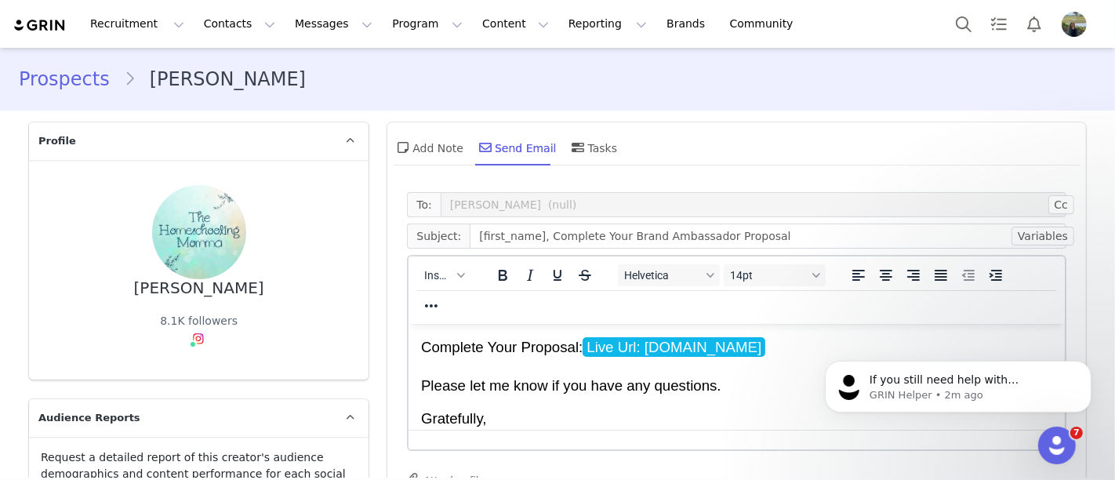
scroll to position [175, 0]
click at [424, 275] on span "Insert" at bounding box center [437, 275] width 27 height 13
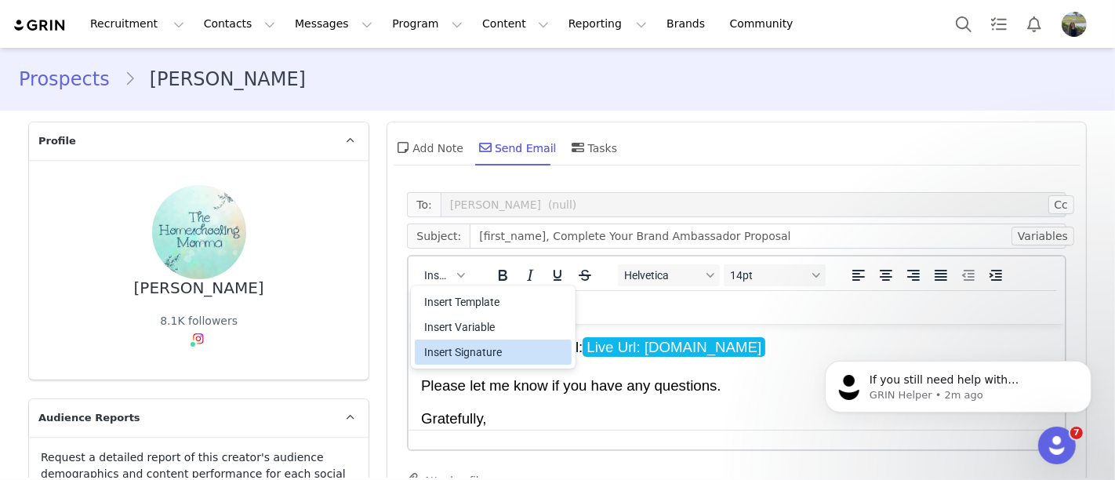
click at [456, 354] on div "Insert Signature" at bounding box center [494, 352] width 141 height 19
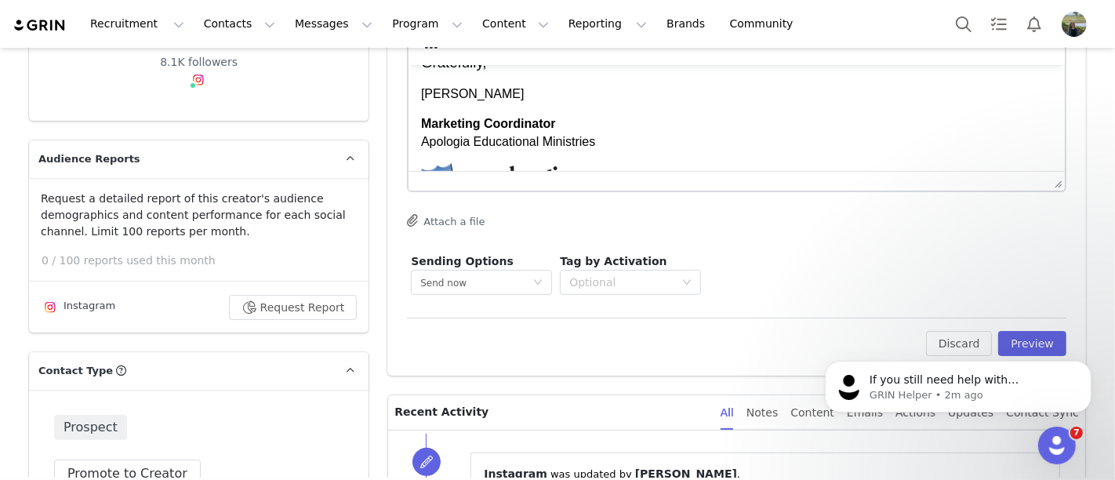
scroll to position [261, 0]
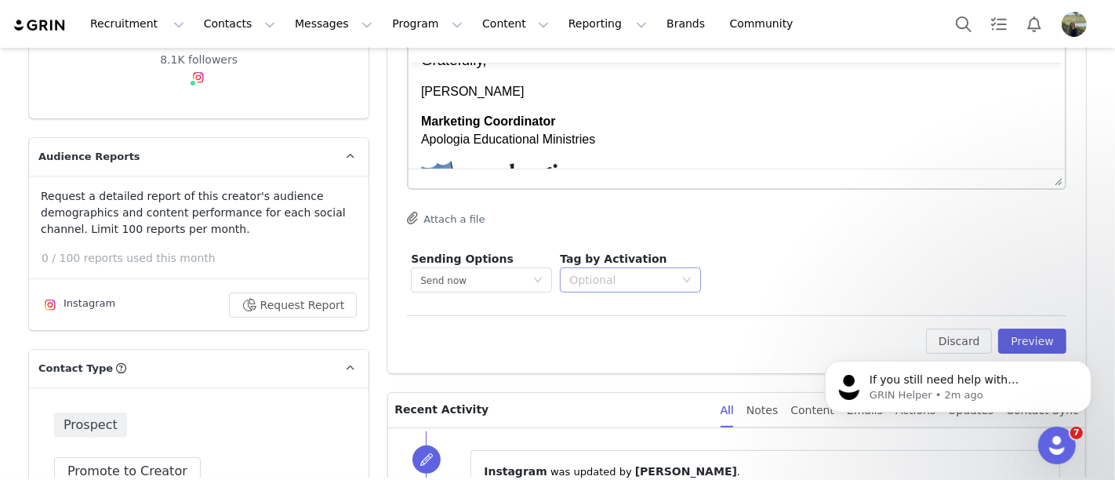
click at [636, 280] on div "Optional" at bounding box center [621, 280] width 105 height 16
click at [622, 322] on p "In progress" at bounding box center [646, 330] width 162 height 17
click at [784, 338] on body "If you still need help with regenerating the proposal link or anything else, I'…" at bounding box center [957, 381] width 301 height 97
click at [784, 363] on button "Dismiss notification" at bounding box center [1086, 365] width 20 height 20
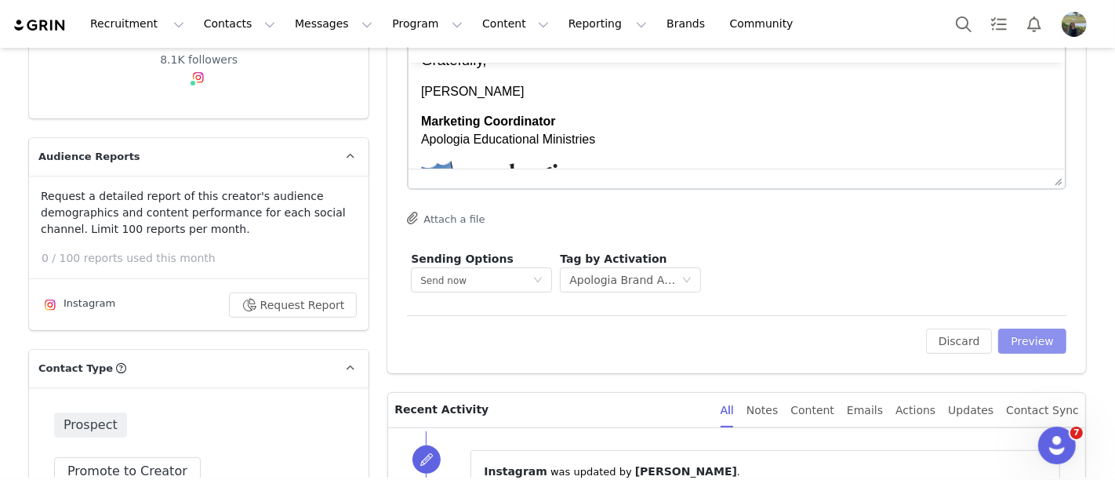
click at [784, 341] on button "Preview" at bounding box center [1032, 341] width 68 height 25
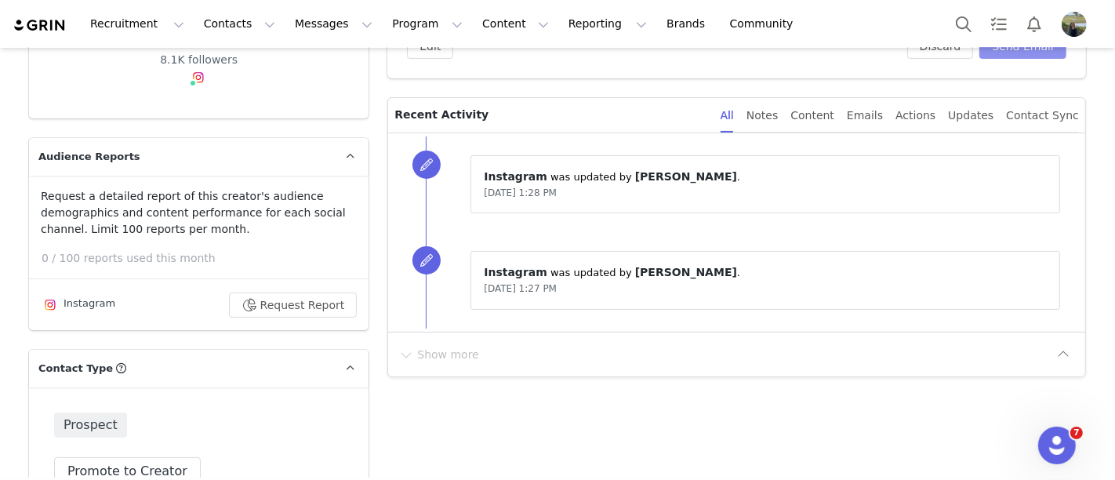
scroll to position [0, 0]
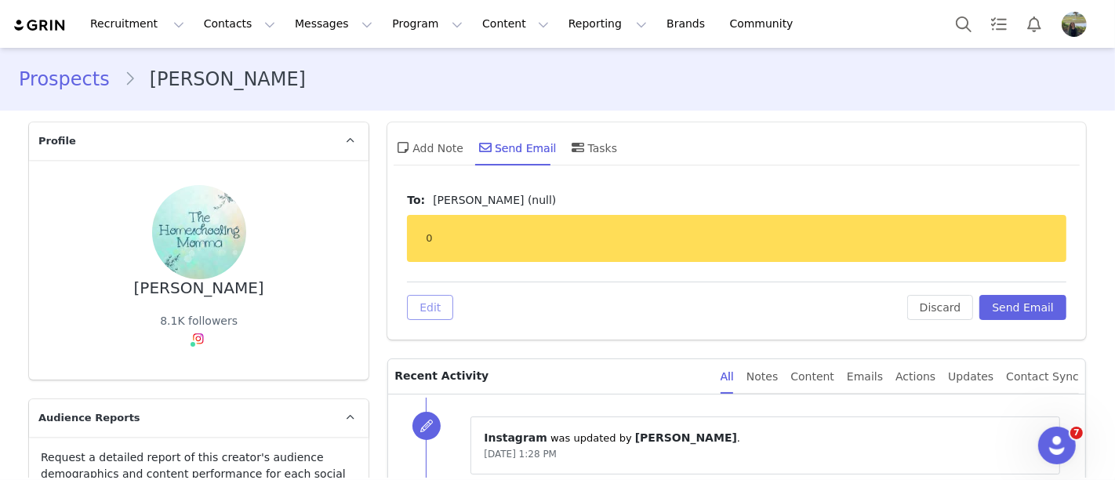
click at [418, 311] on button "Edit" at bounding box center [430, 307] width 46 height 25
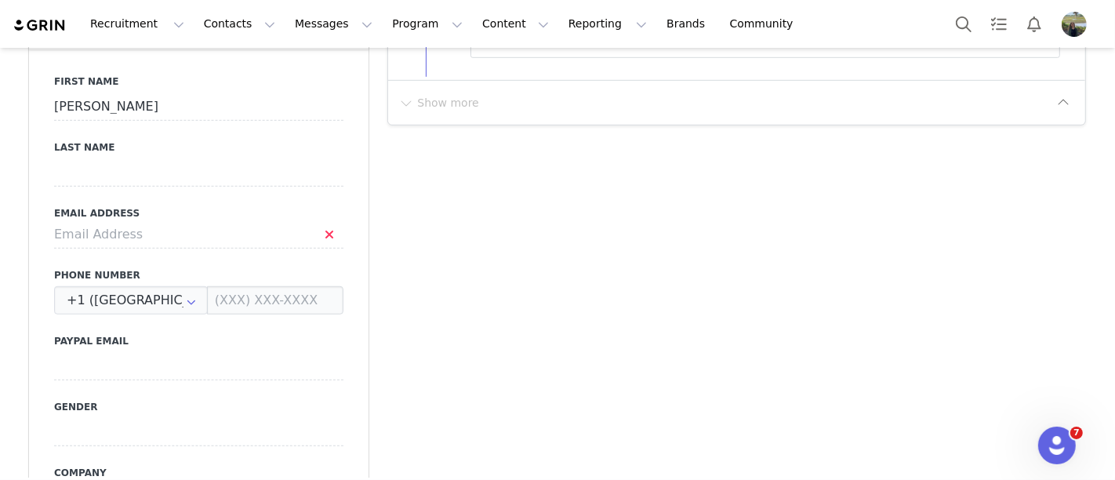
scroll to position [800, 0]
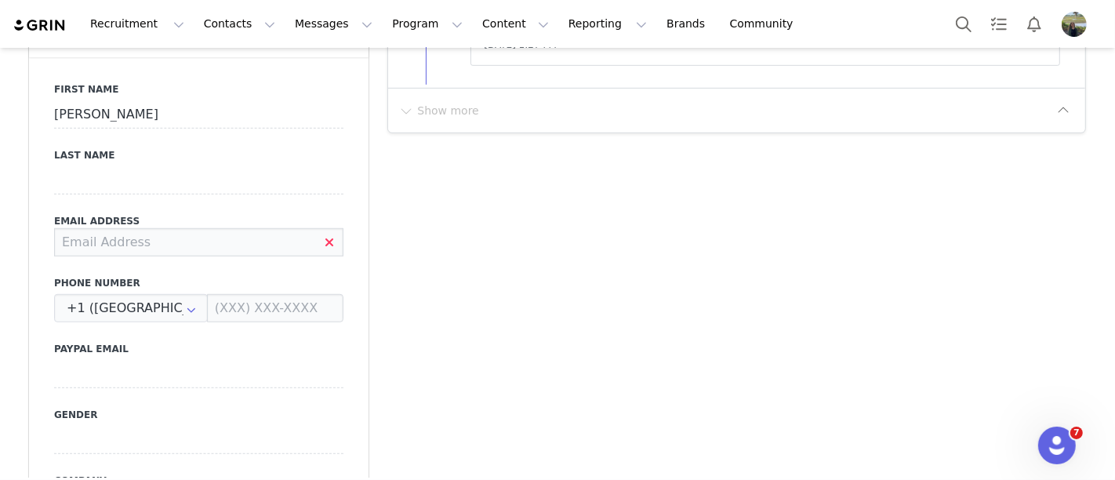
click at [87, 228] on input at bounding box center [198, 242] width 289 height 28
paste input "thehomeschoolingmomma89@gmail.com"
type input "thehomeschoolingmomma89@gmail.com"
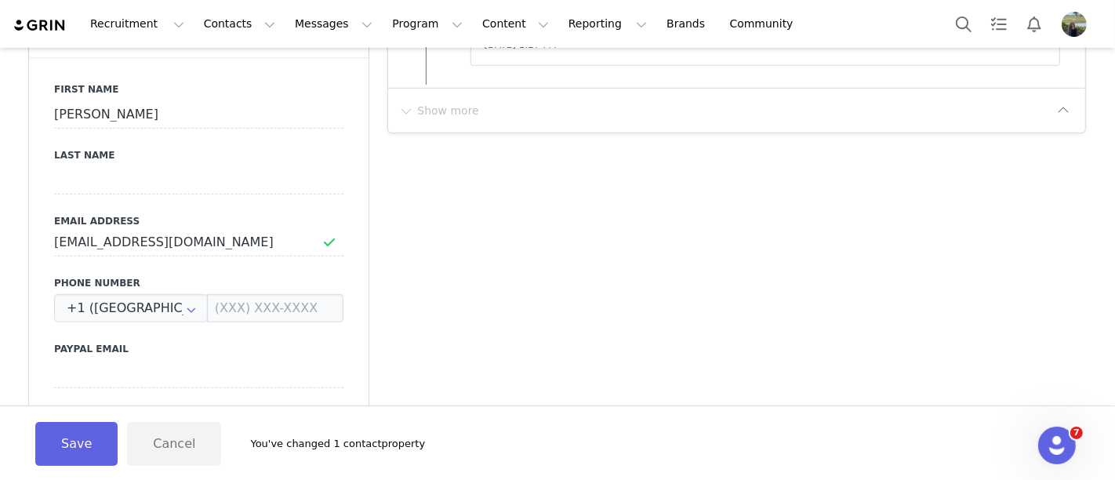
click at [73, 454] on button "Save" at bounding box center [76, 444] width 82 height 44
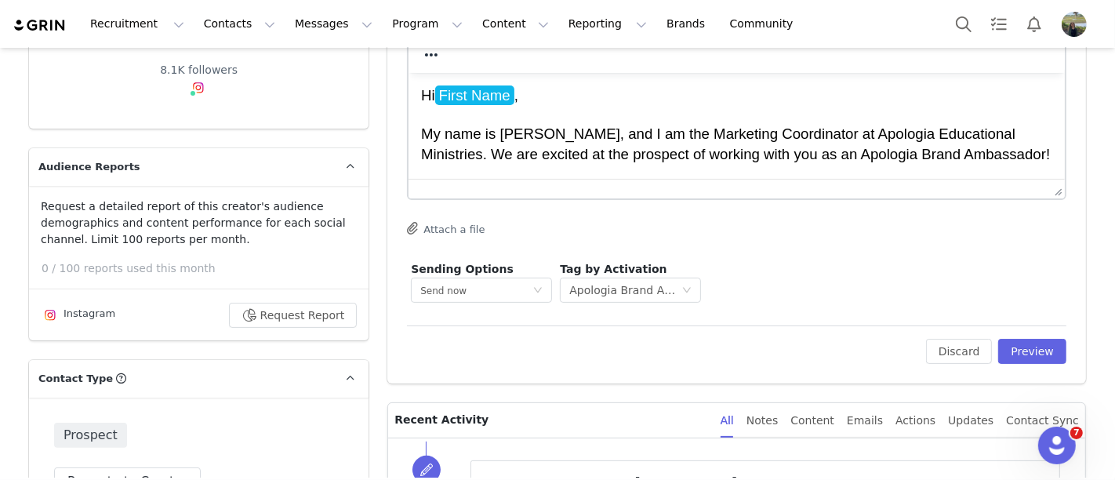
scroll to position [278, 0]
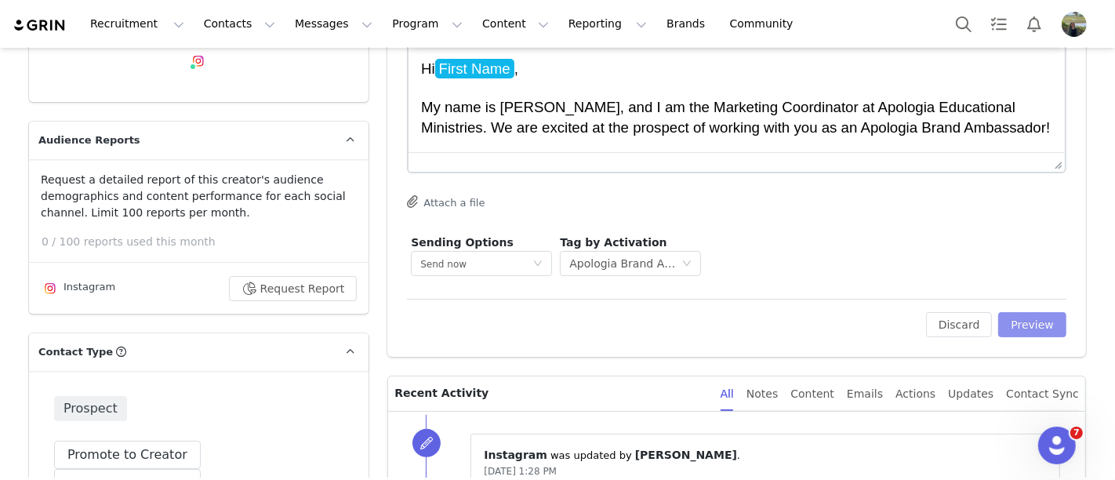
click at [784, 328] on button "Preview" at bounding box center [1032, 324] width 68 height 25
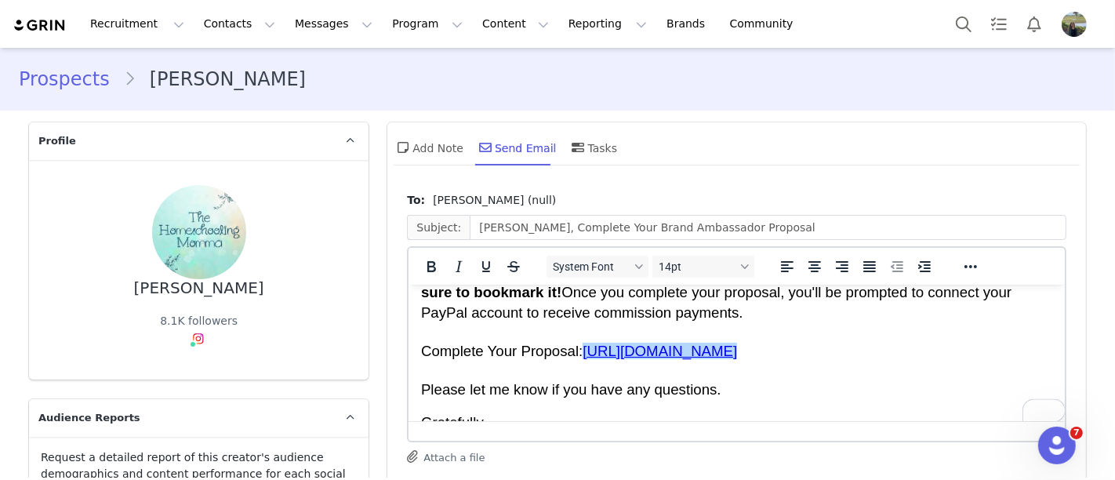
scroll to position [132, 0]
click at [720, 375] on p "Hi Krista, My name is Alyssa, and I am the Marketing Coordinator at Apologia Ed…" at bounding box center [736, 282] width 631 height 235
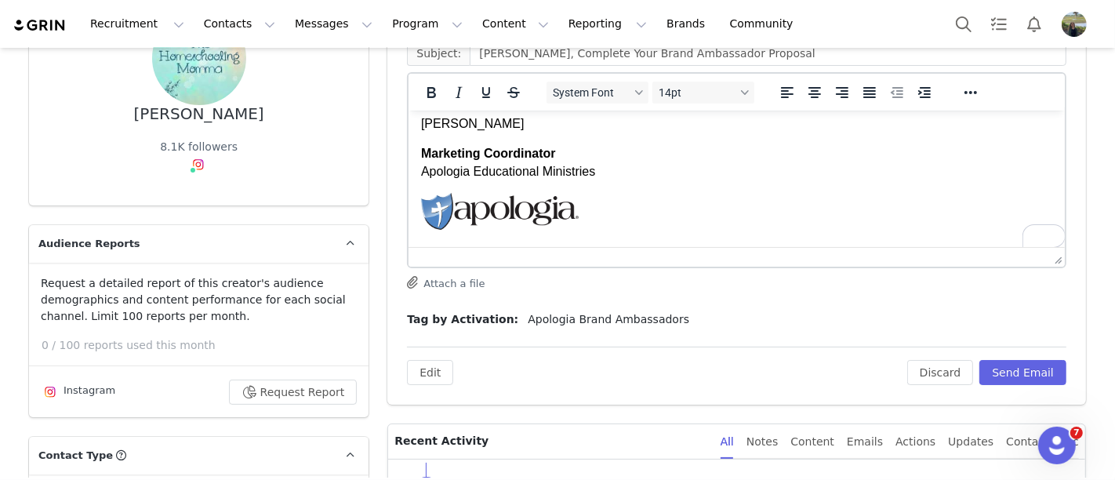
scroll to position [261, 0]
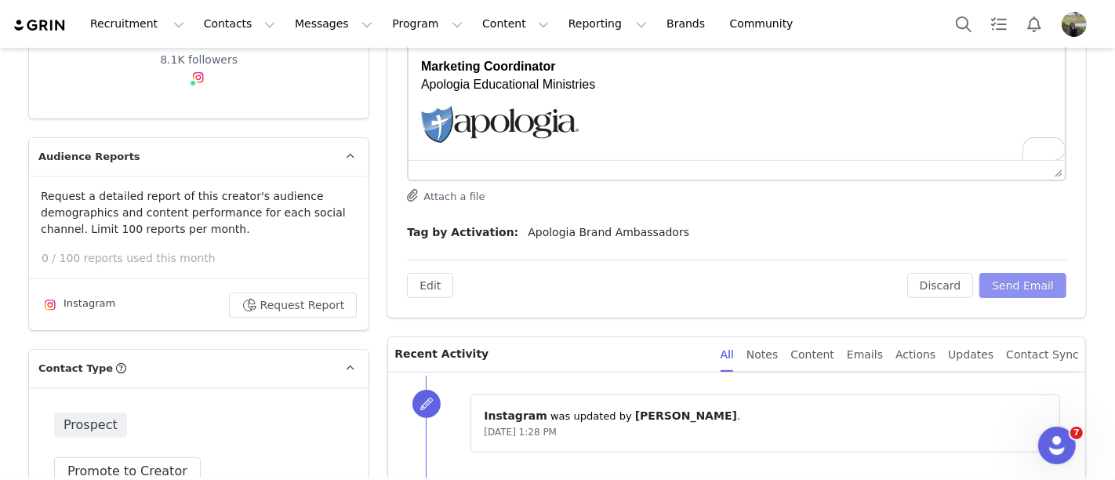
click at [784, 290] on button "Send Email" at bounding box center [1023, 285] width 87 height 25
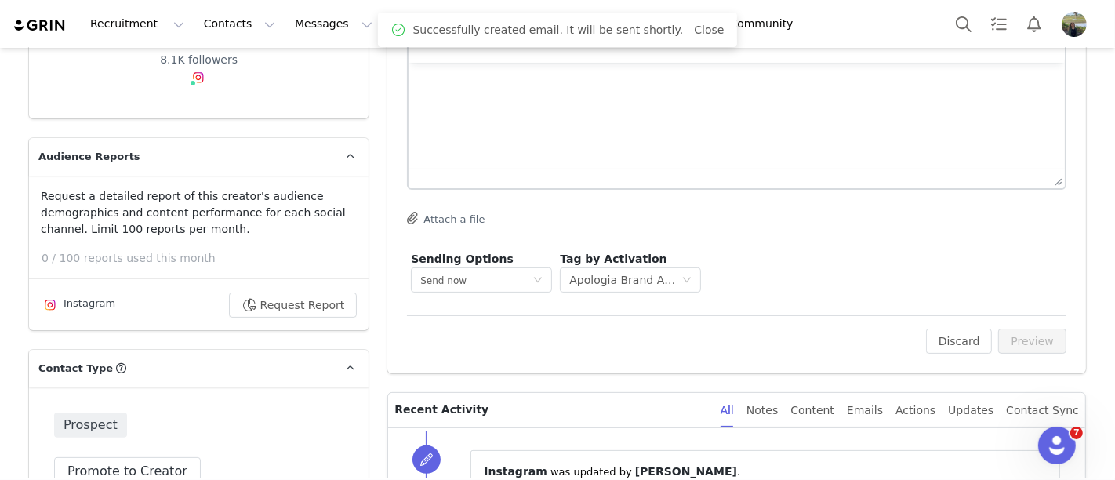
scroll to position [0, 0]
